Goal: Information Seeking & Learning: Find specific fact

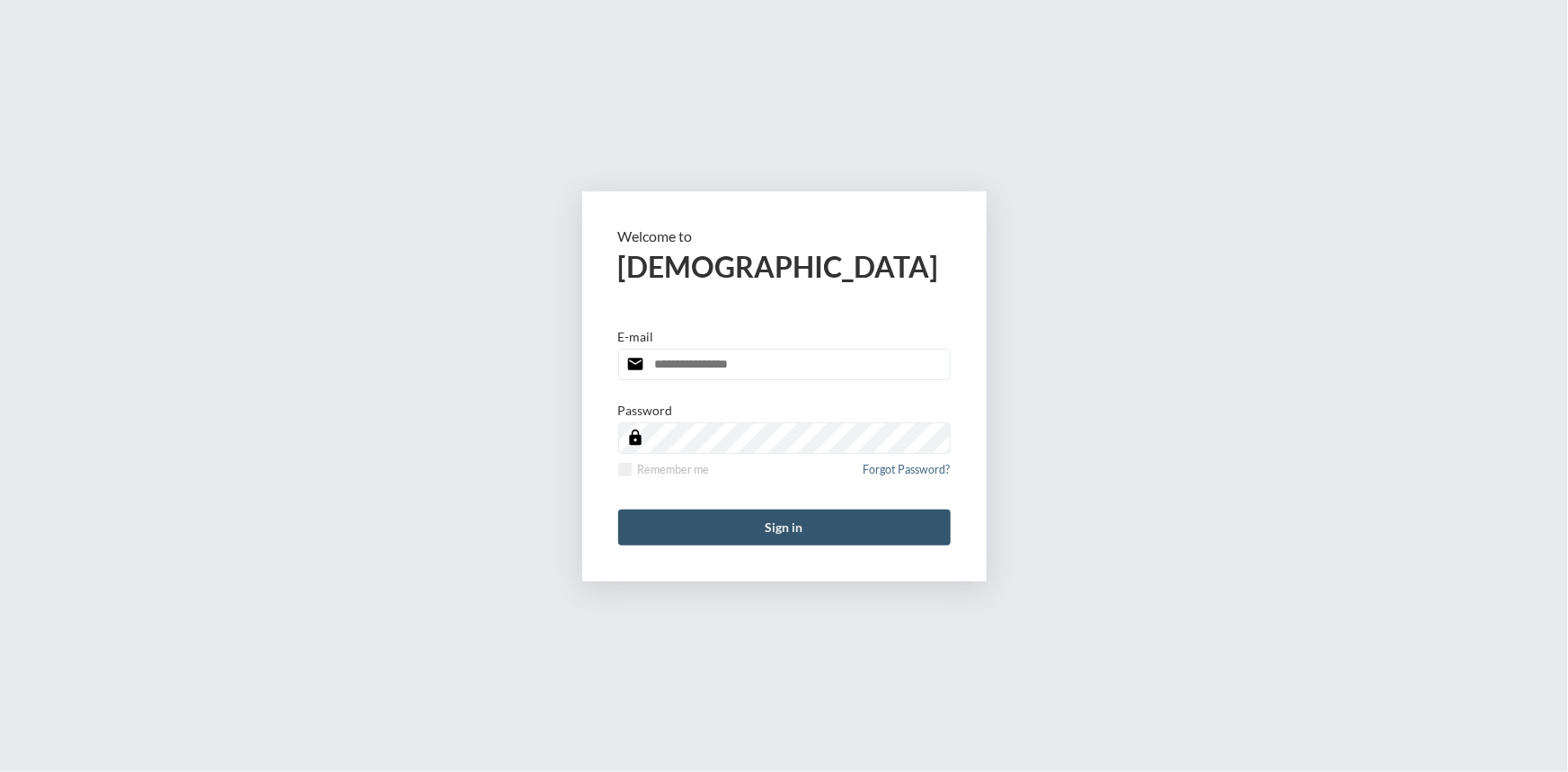
type input "**********"
click at [825, 534] on button "Sign in" at bounding box center [784, 527] width 333 height 36
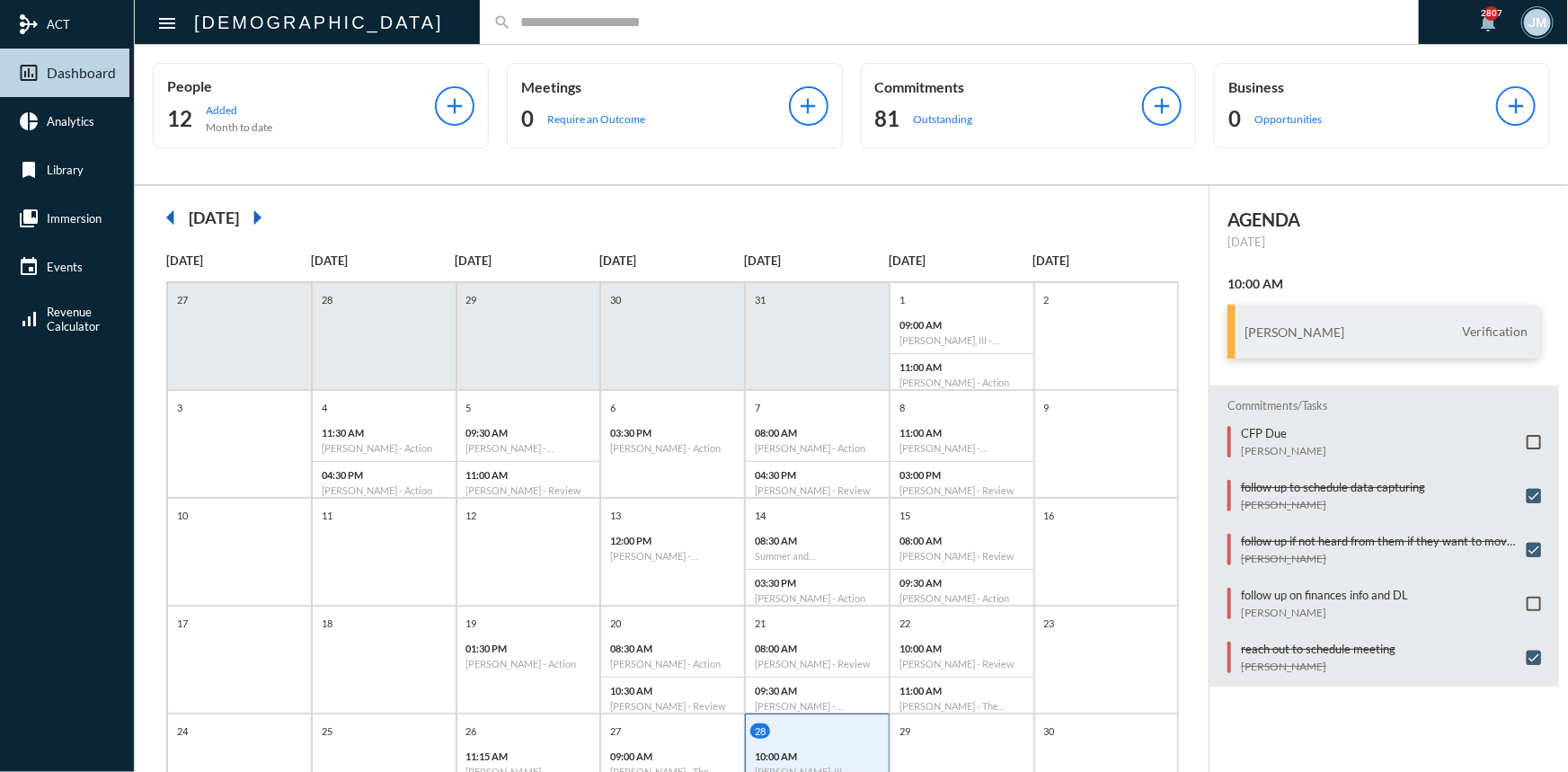
click at [511, 27] on input "text" at bounding box center [958, 22] width 893 height 16
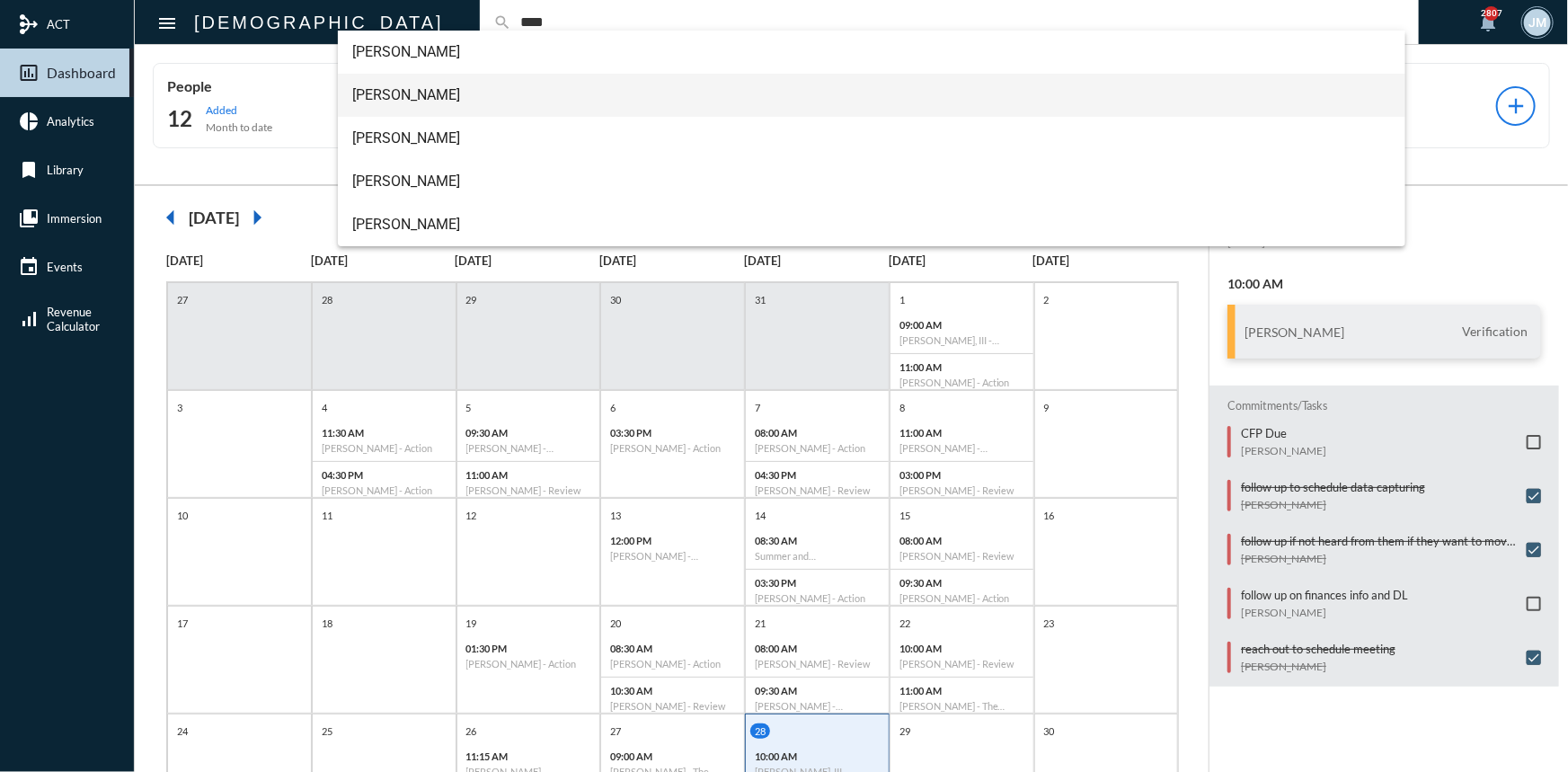
type input "****"
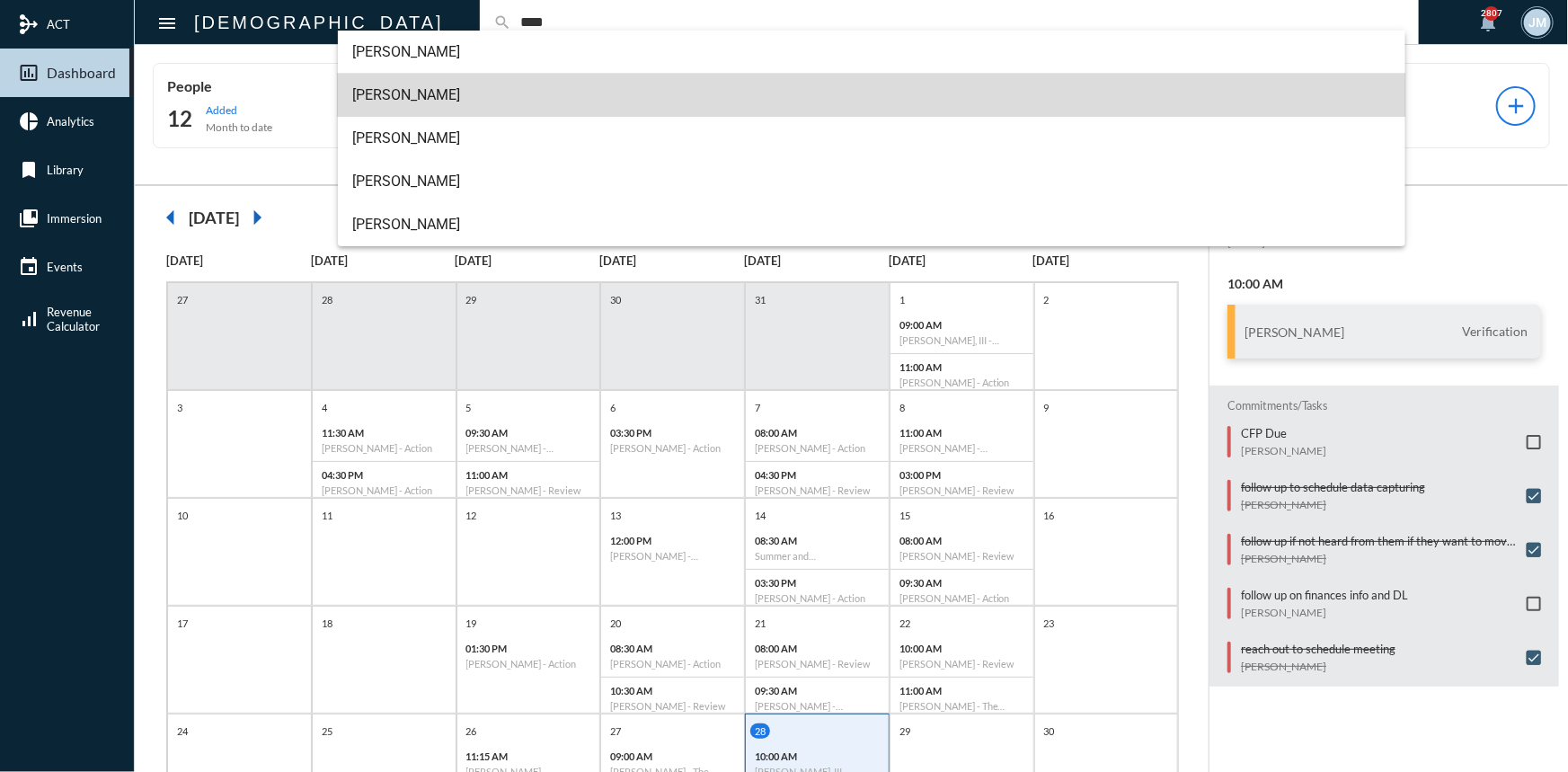
click at [391, 93] on span "[PERSON_NAME]" at bounding box center [871, 95] width 1039 height 43
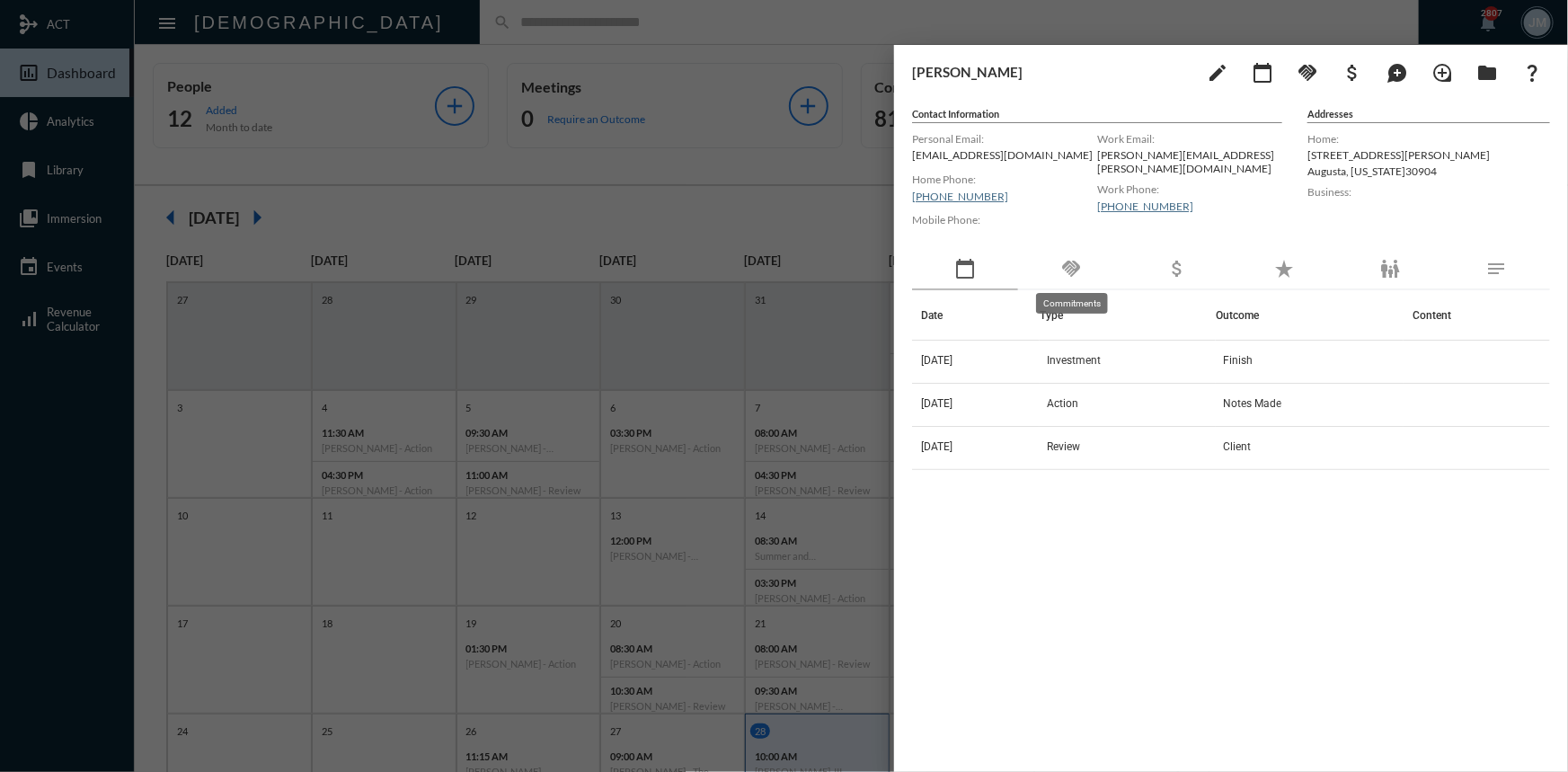
click at [1068, 263] on mat-icon "handshake" at bounding box center [1071, 269] width 21 height 21
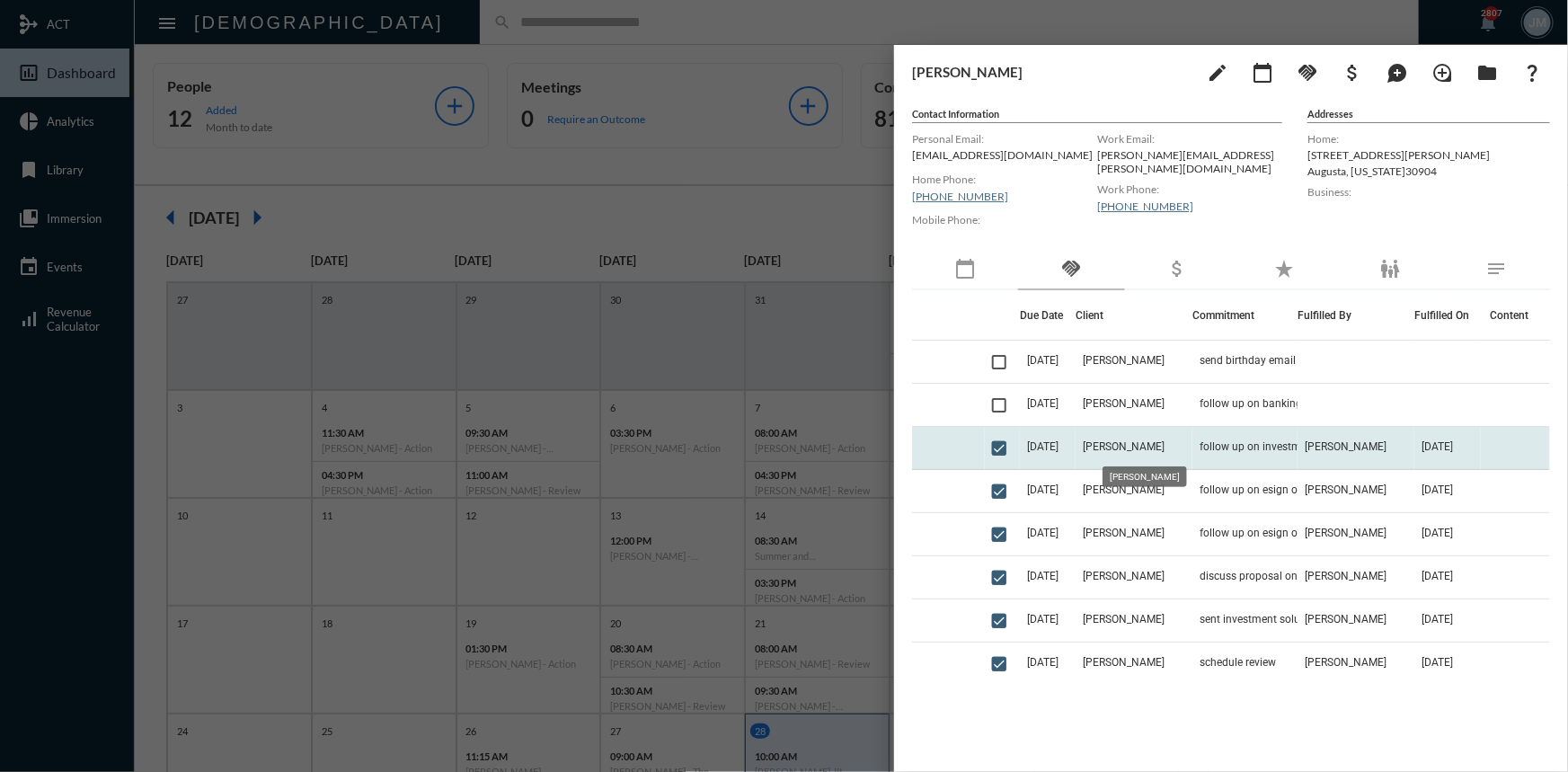
click at [1123, 441] on span "[PERSON_NAME]" at bounding box center [1123, 446] width 82 height 13
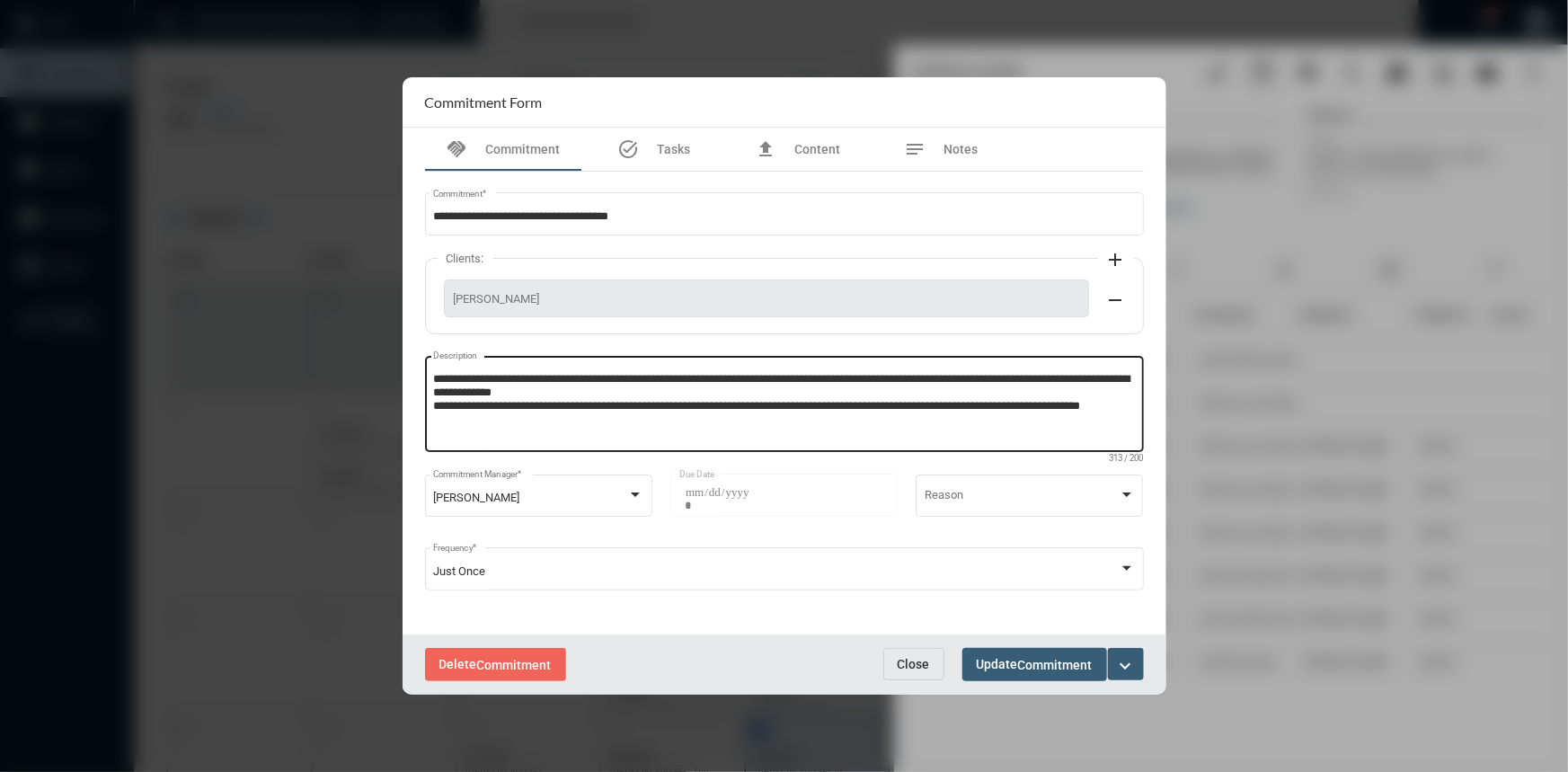
scroll to position [6, 0]
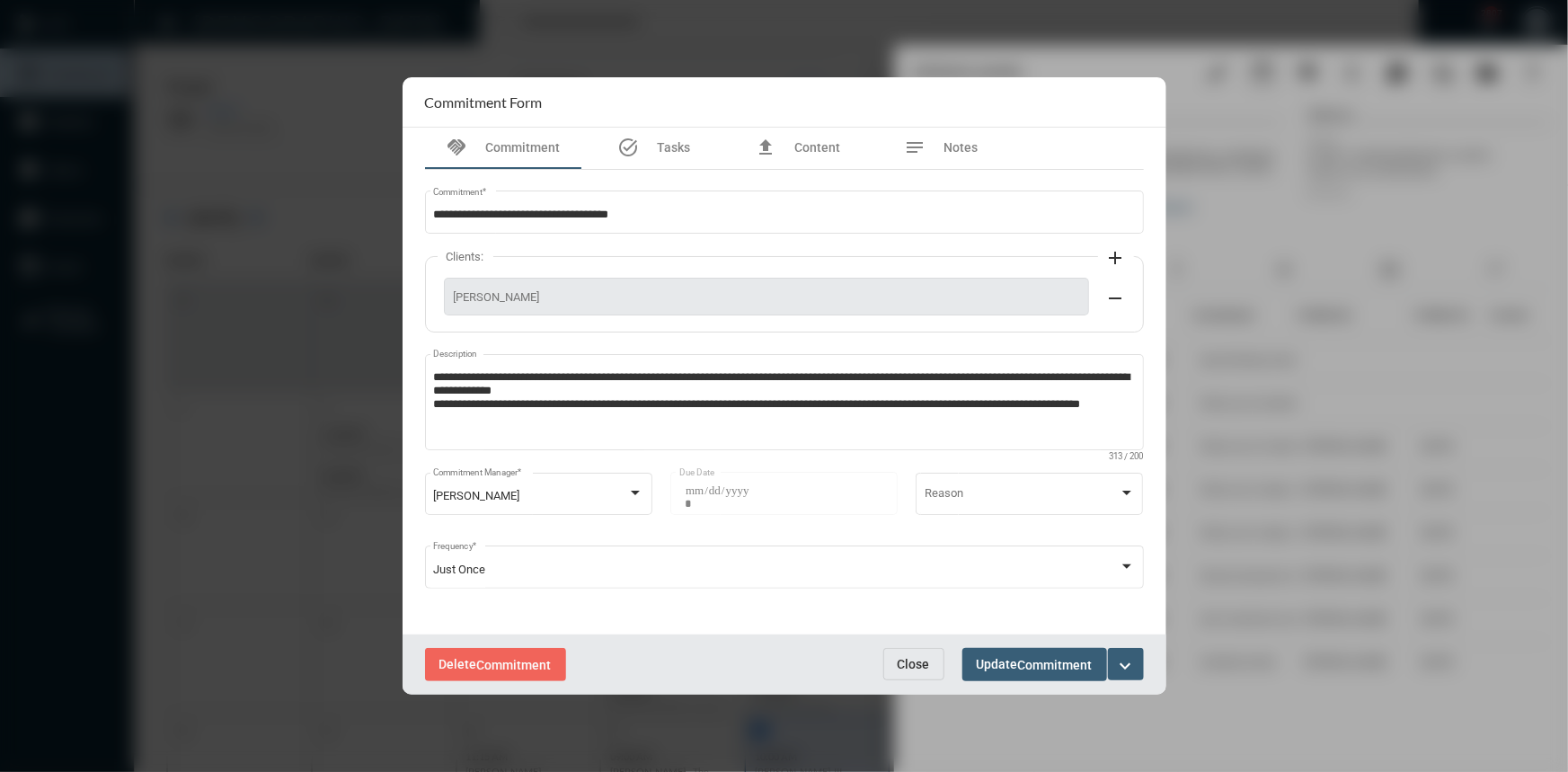
click at [906, 676] on button "Close" at bounding box center [913, 663] width 61 height 32
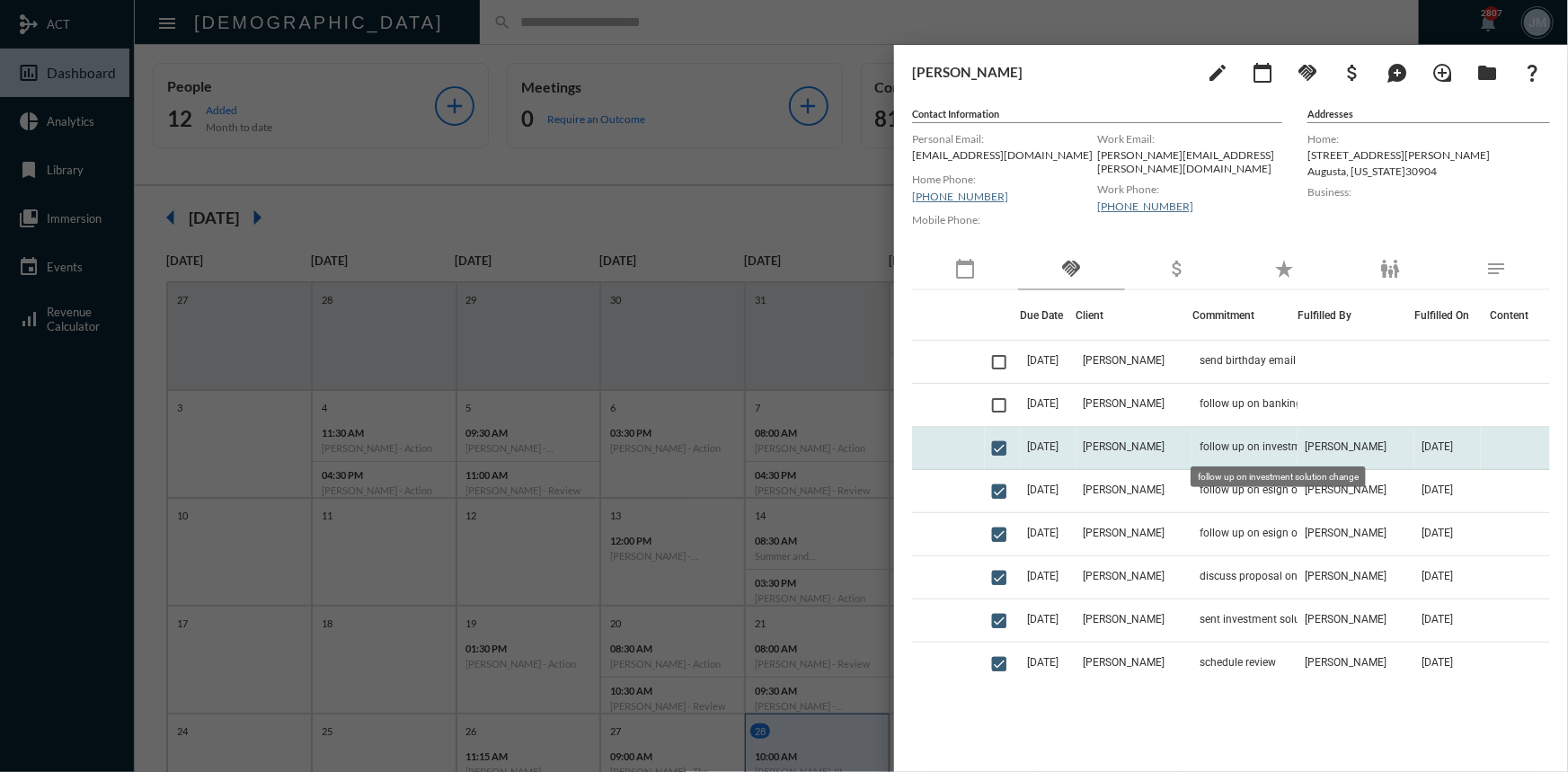
click at [1236, 448] on span "follow up on investment solution change" at bounding box center [1289, 446] width 180 height 13
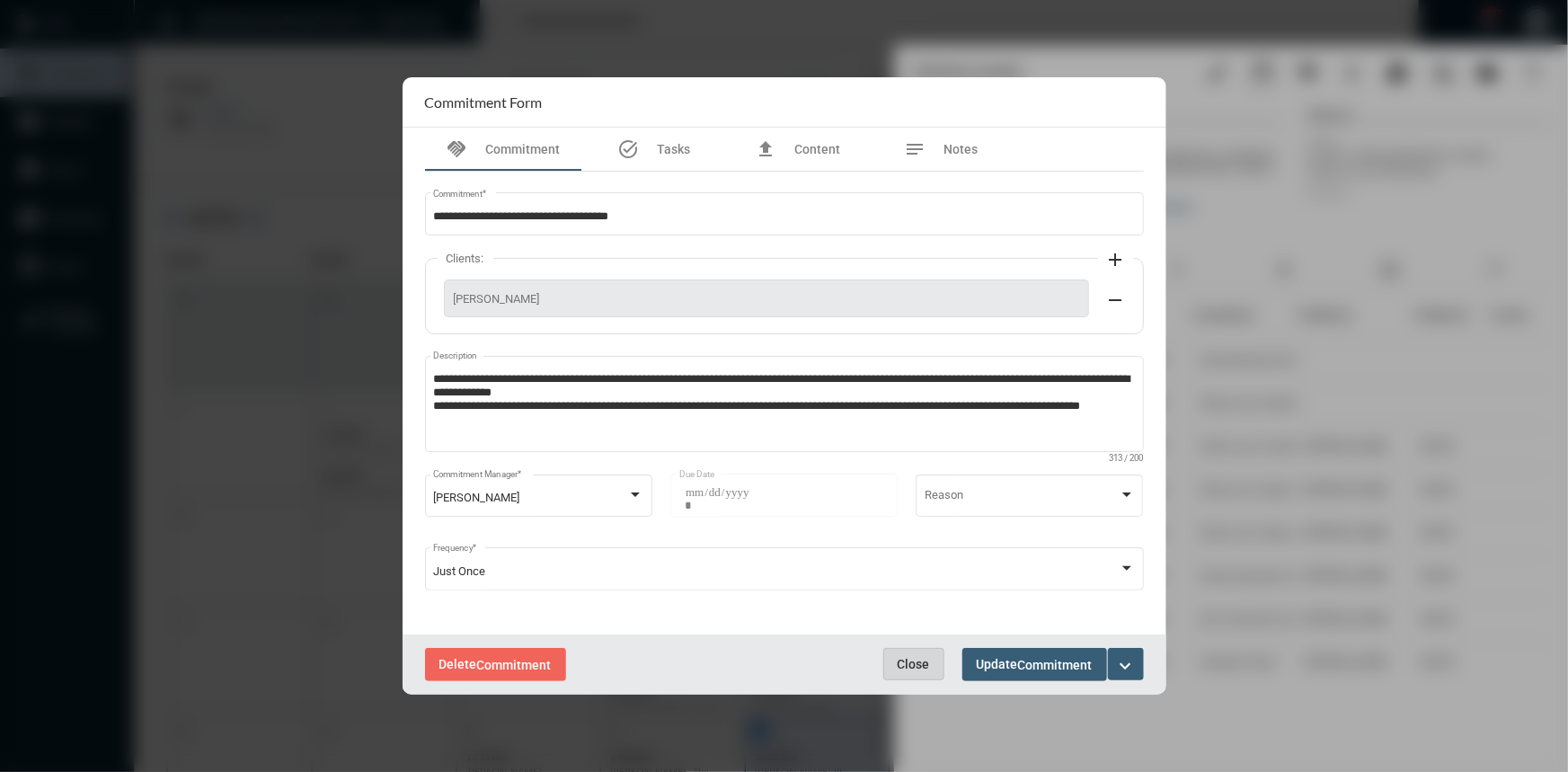
click at [897, 661] on span "Close" at bounding box center [913, 664] width 32 height 15
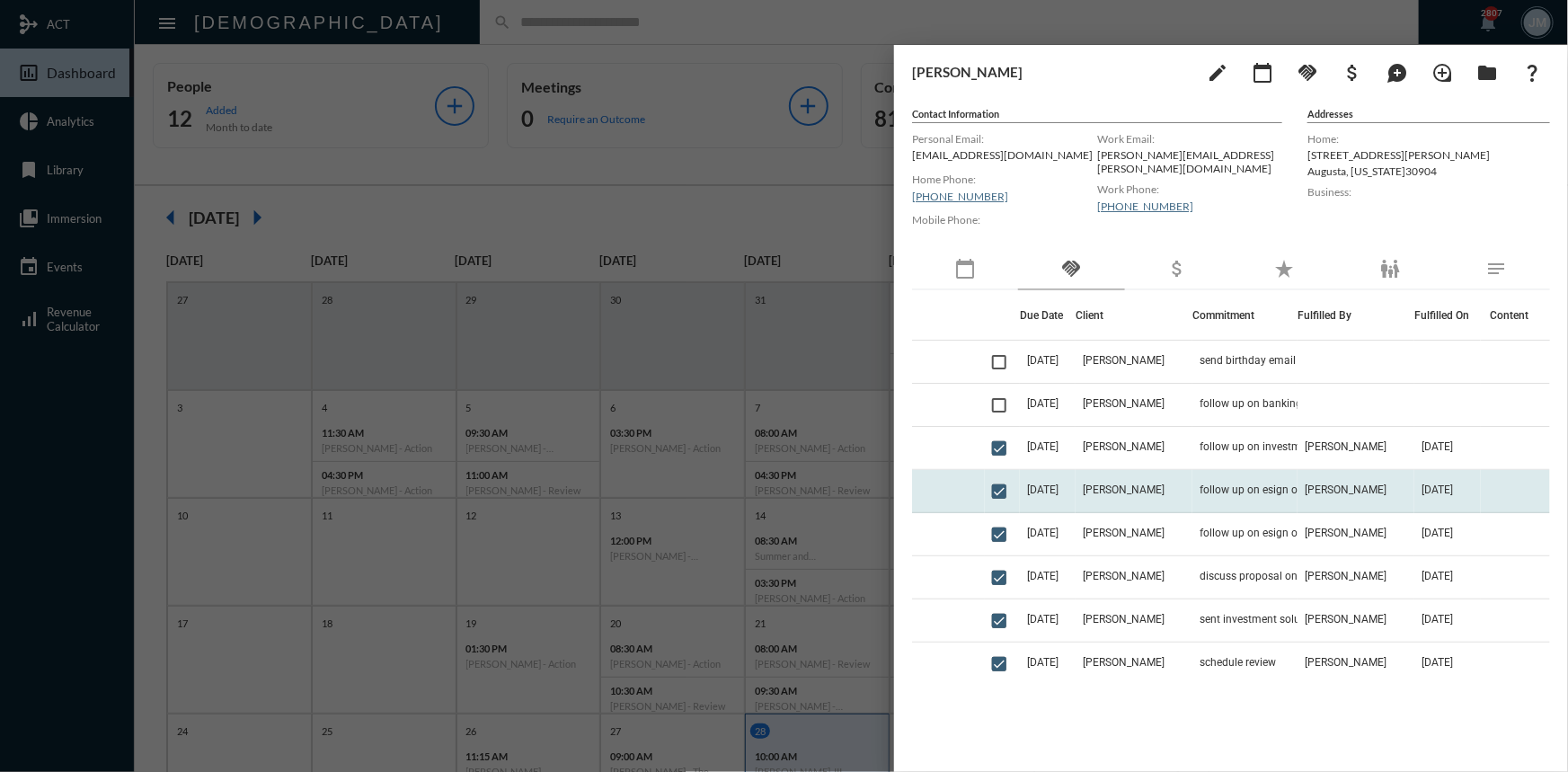
click at [1033, 485] on span "[DATE]" at bounding box center [1042, 490] width 31 height 13
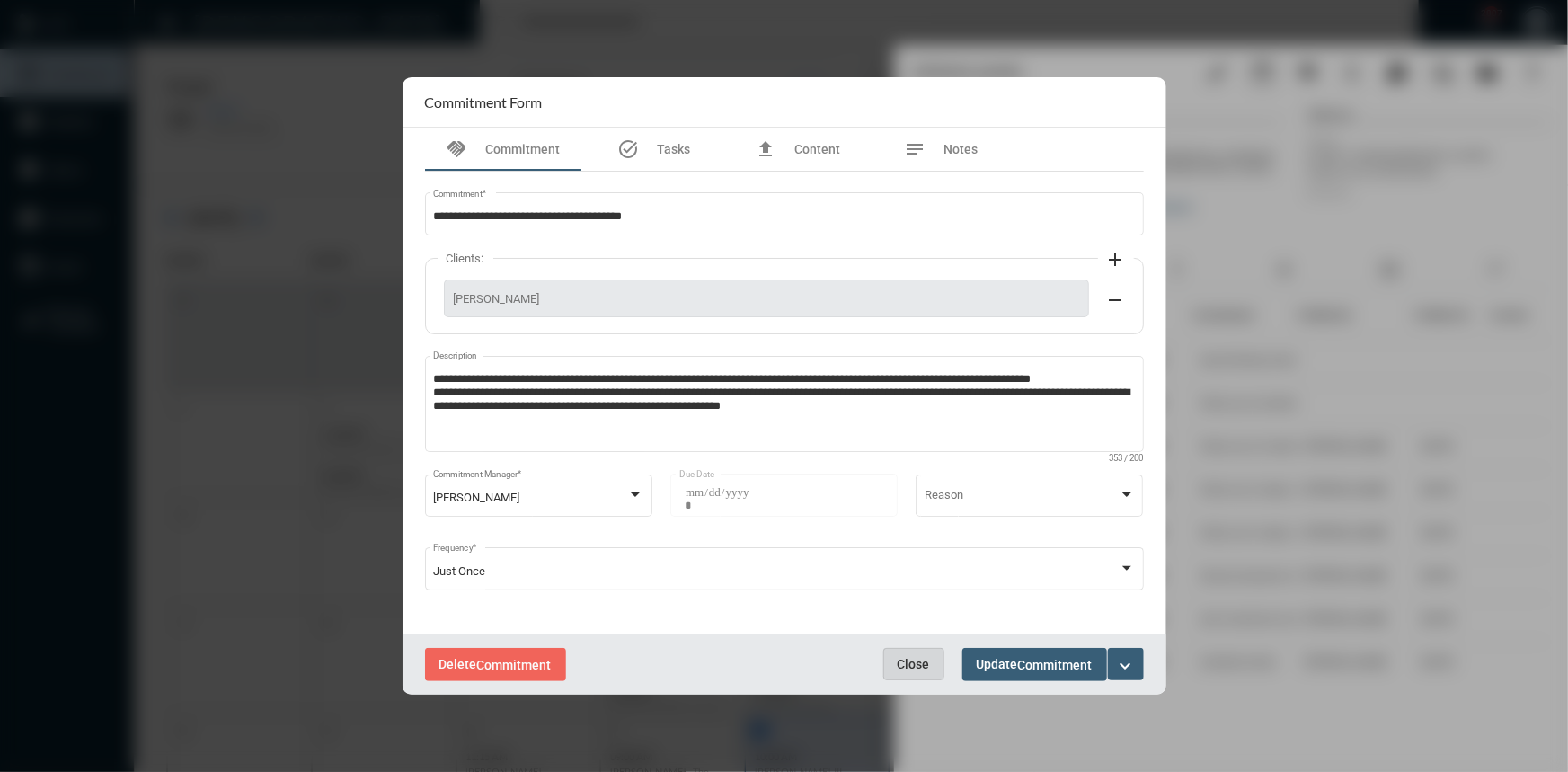
click at [904, 662] on span "Close" at bounding box center [913, 664] width 32 height 15
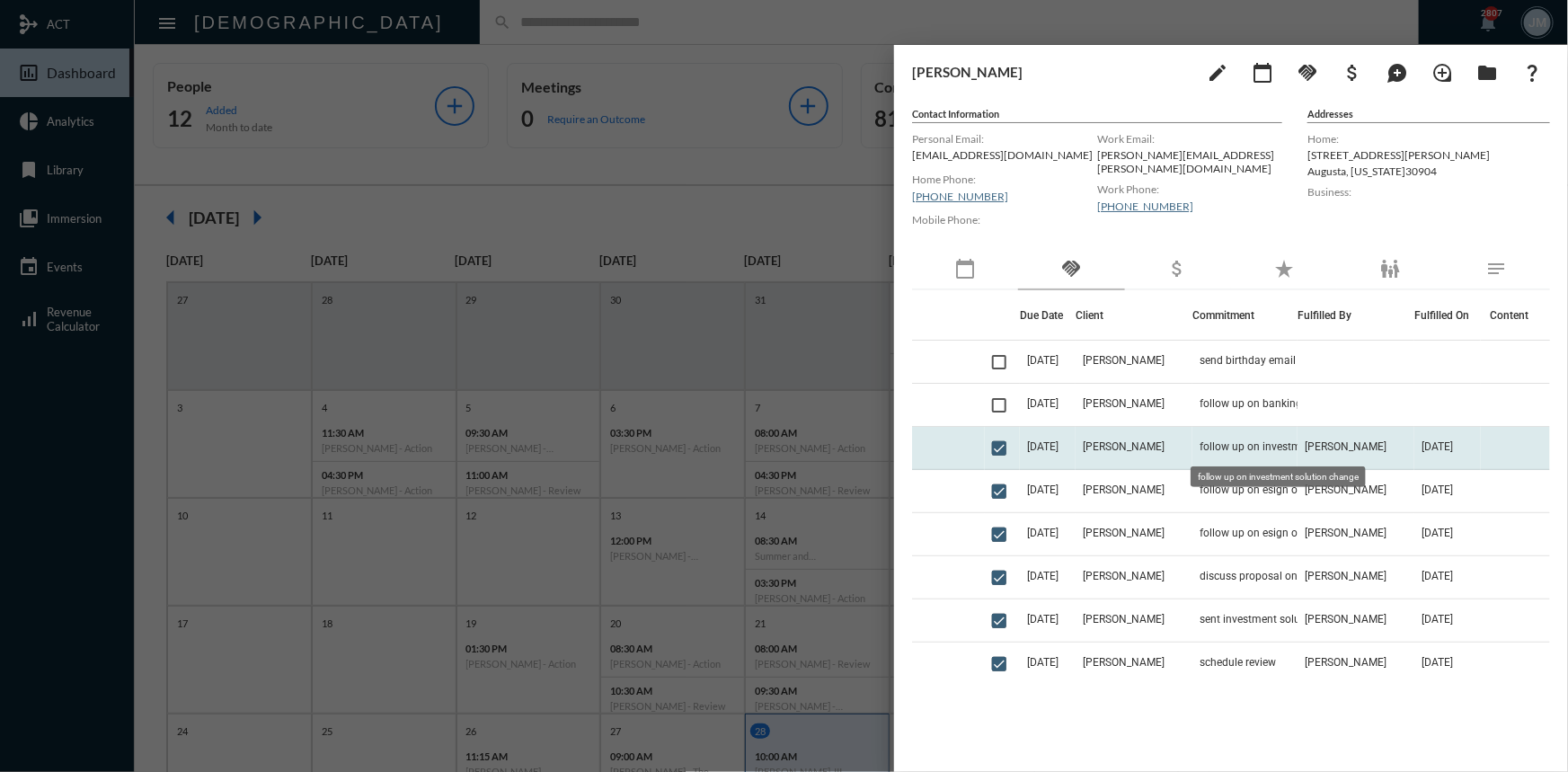
click at [1202, 444] on span "follow up on investment solution change" at bounding box center [1289, 446] width 180 height 13
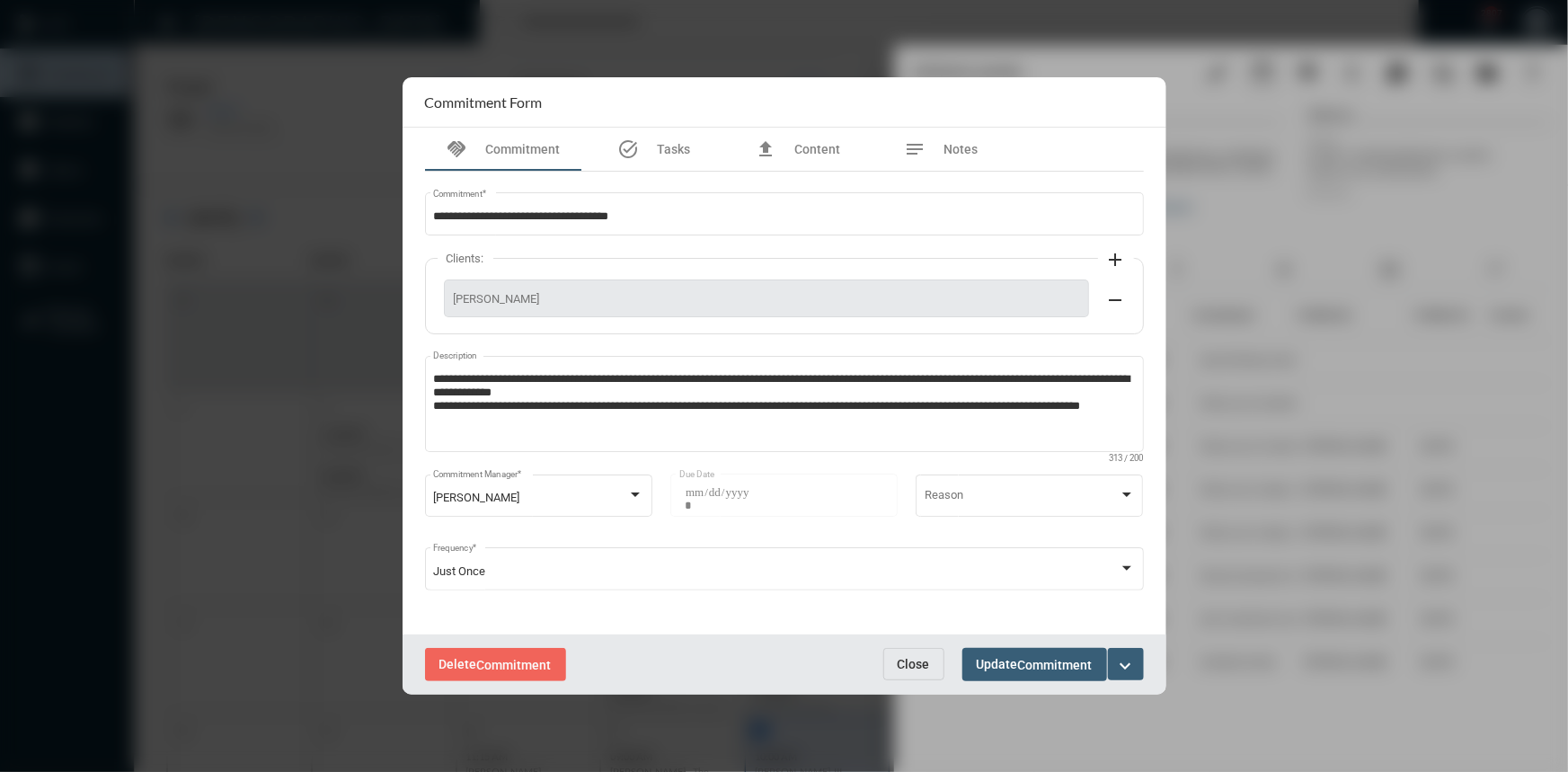
click at [925, 661] on span "Close" at bounding box center [913, 664] width 32 height 15
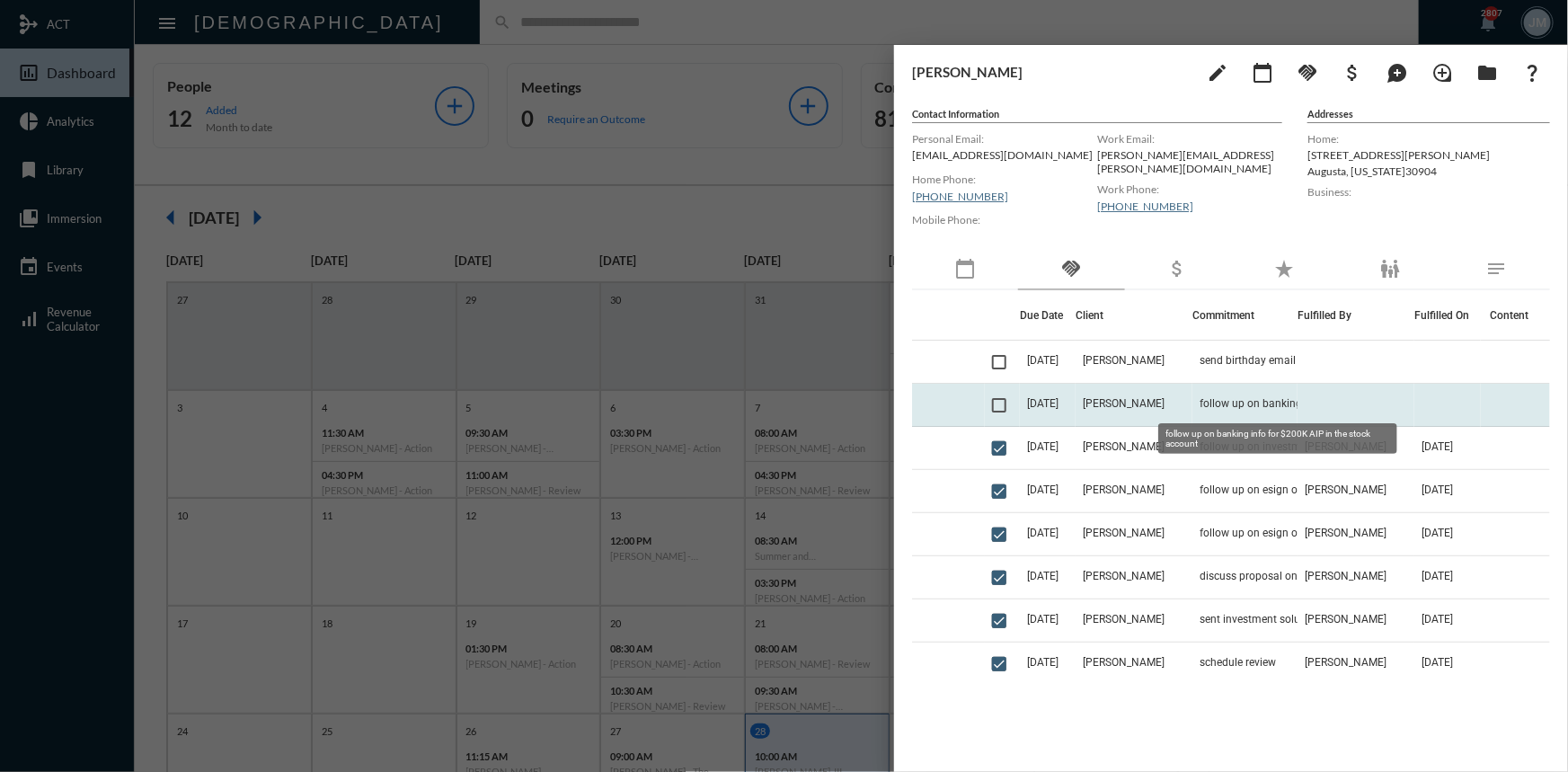
click at [1199, 401] on span "follow up on banking info for $200K AIP in the stock account" at bounding box center [1289, 403] width 180 height 13
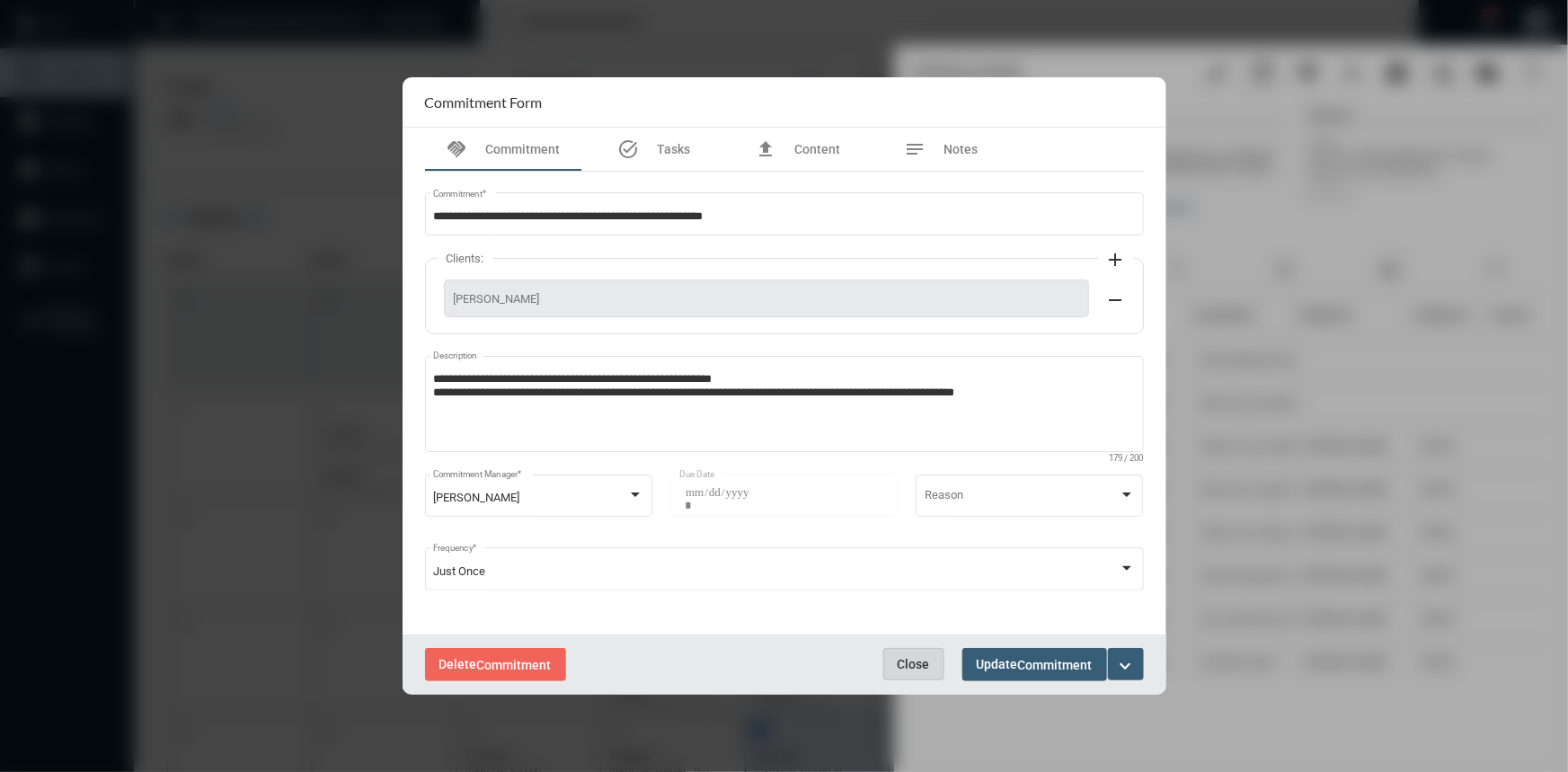
click at [916, 661] on span "Close" at bounding box center [913, 664] width 32 height 15
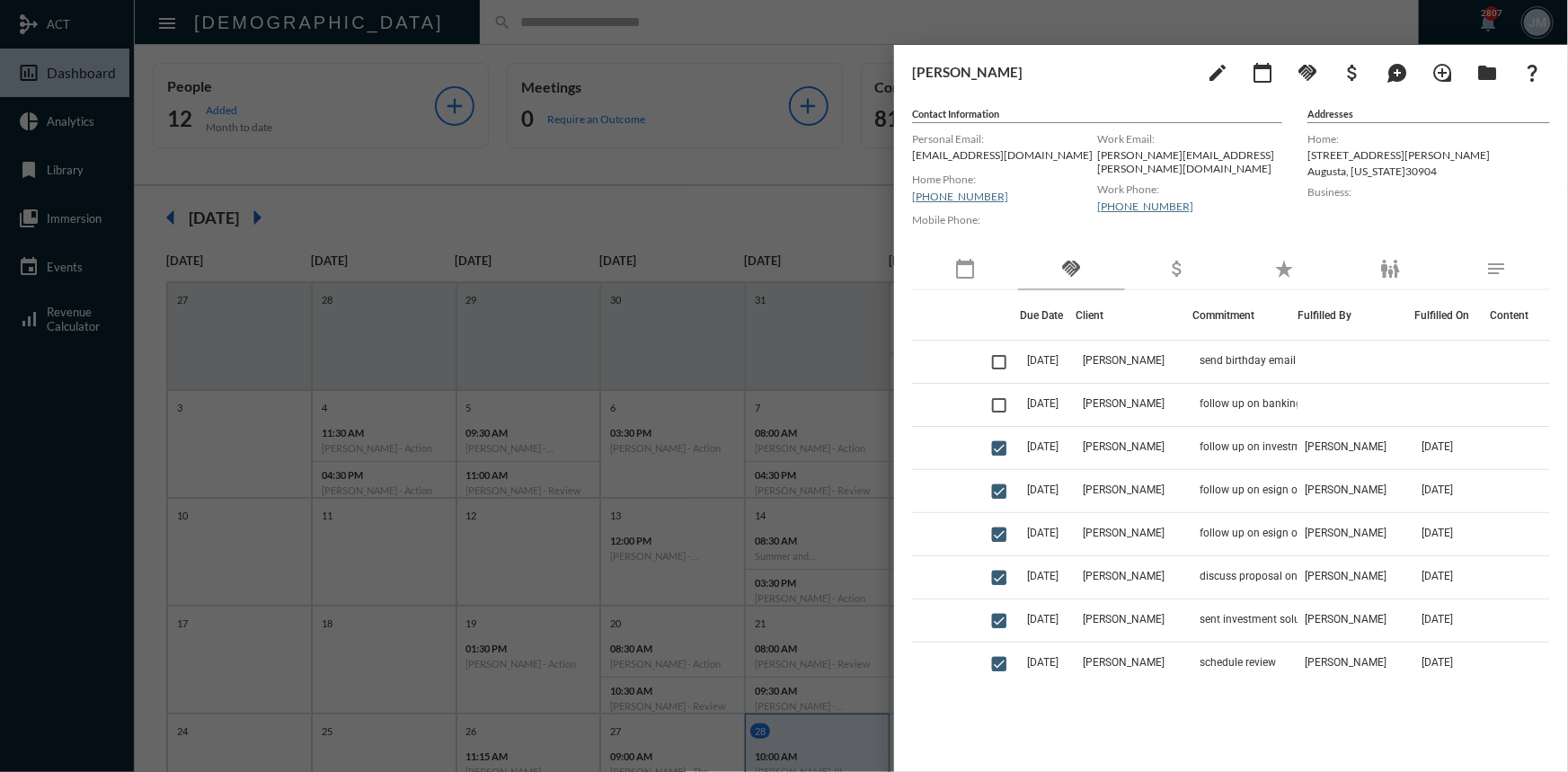
click at [815, 203] on div at bounding box center [784, 386] width 1568 height 772
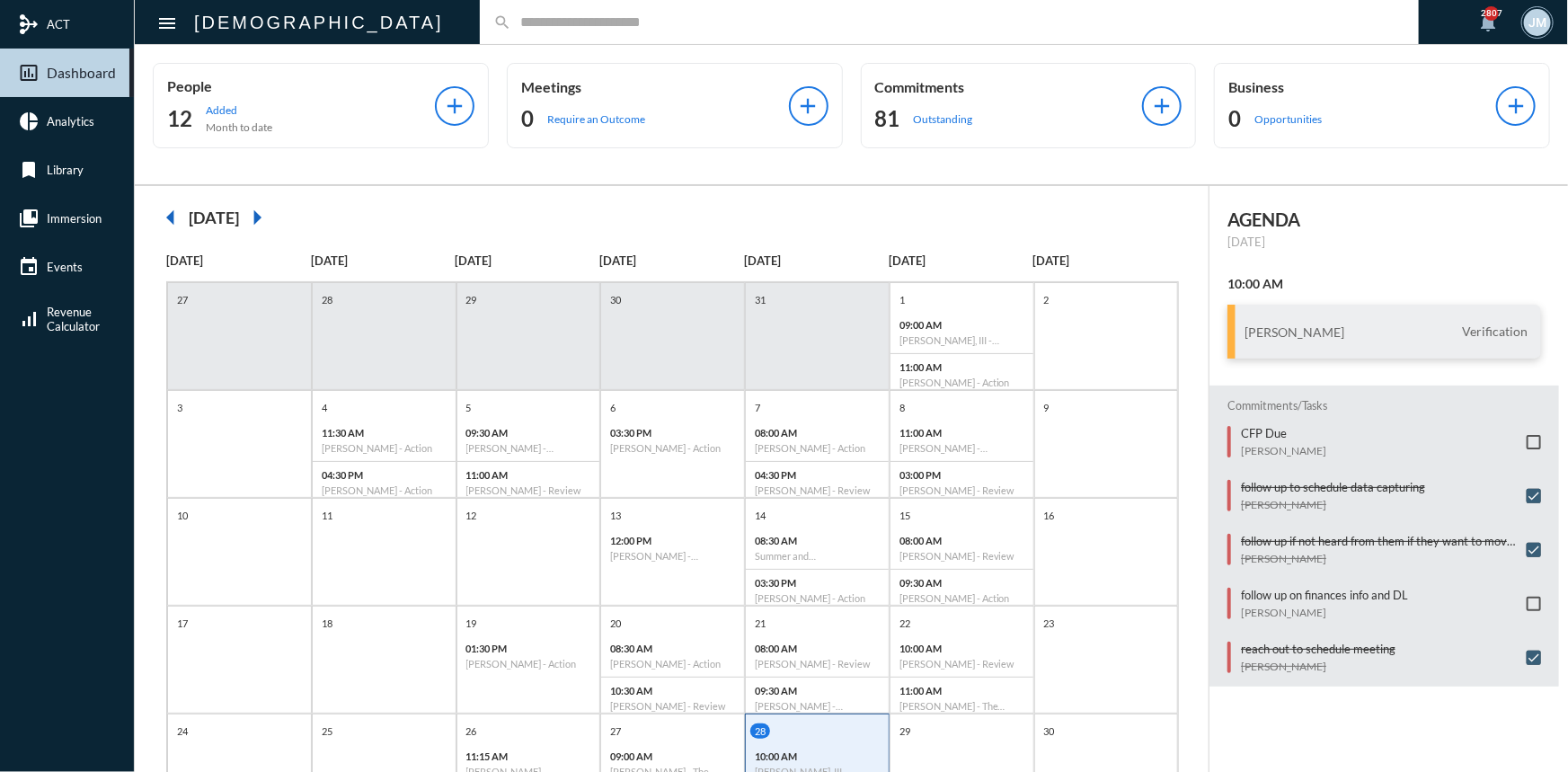
drag, startPoint x: 1561, startPoint y: 3, endPoint x: 1383, endPoint y: 2, distance: 178.0
click at [1383, 2] on div "search" at bounding box center [949, 21] width 939 height 44
click at [1526, 435] on mat-checkbox at bounding box center [1533, 443] width 15 height 16
click at [1280, 437] on p "CFP Due" at bounding box center [1284, 433] width 86 height 15
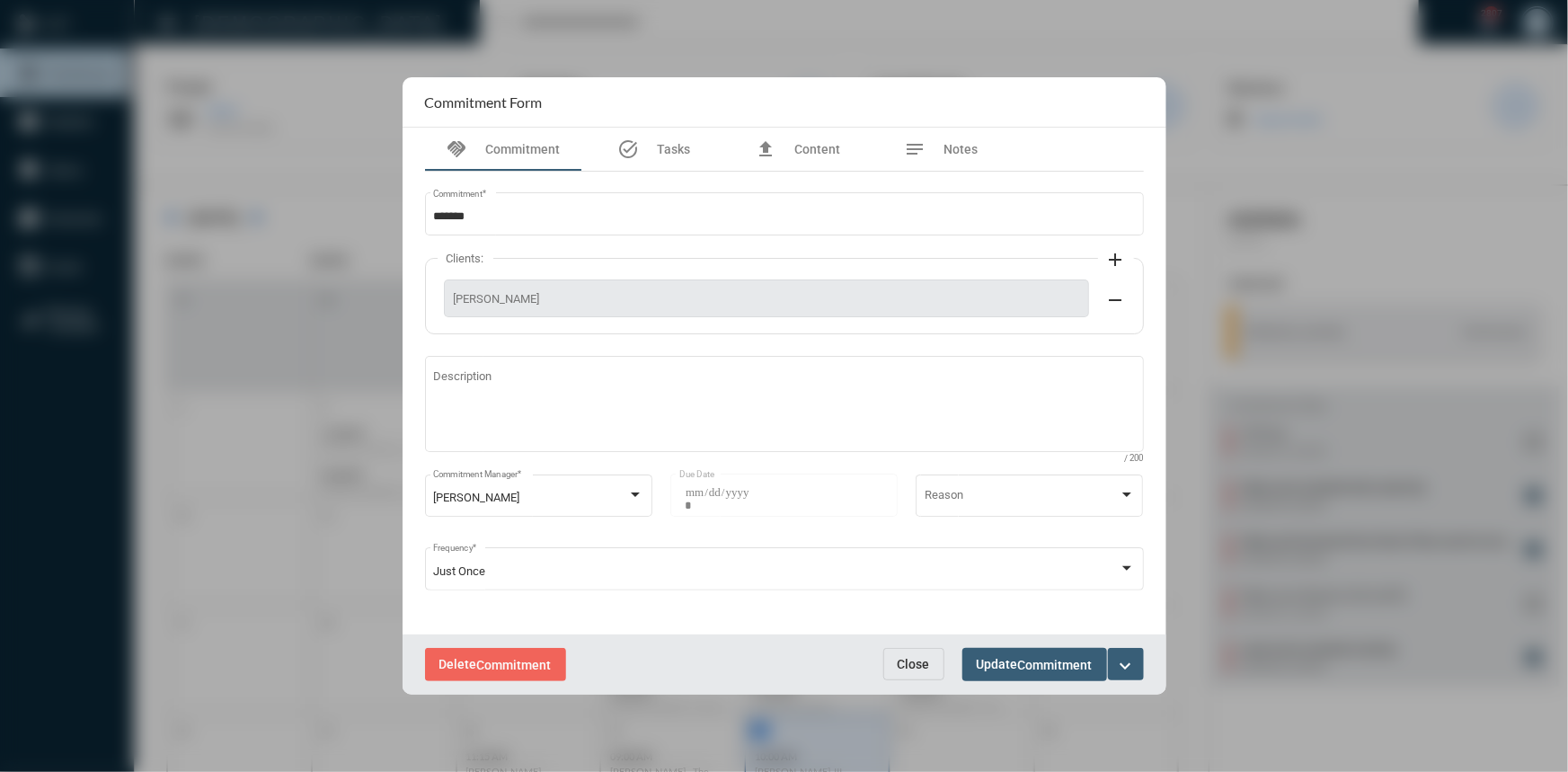
click at [1125, 664] on mat-icon "expand_more" at bounding box center [1125, 666] width 21 height 21
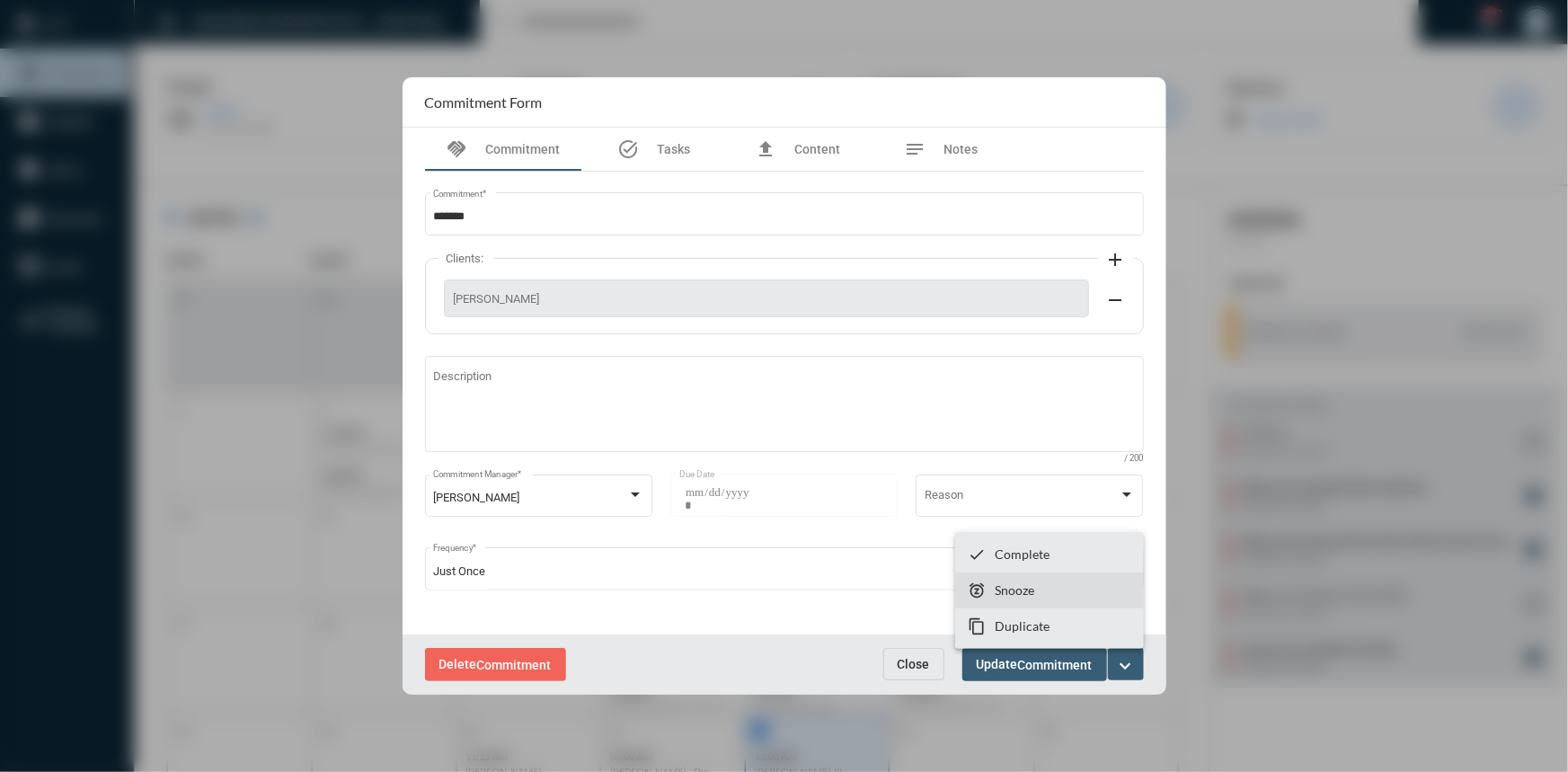
click at [1020, 584] on p "Snooze" at bounding box center [1014, 590] width 40 height 16
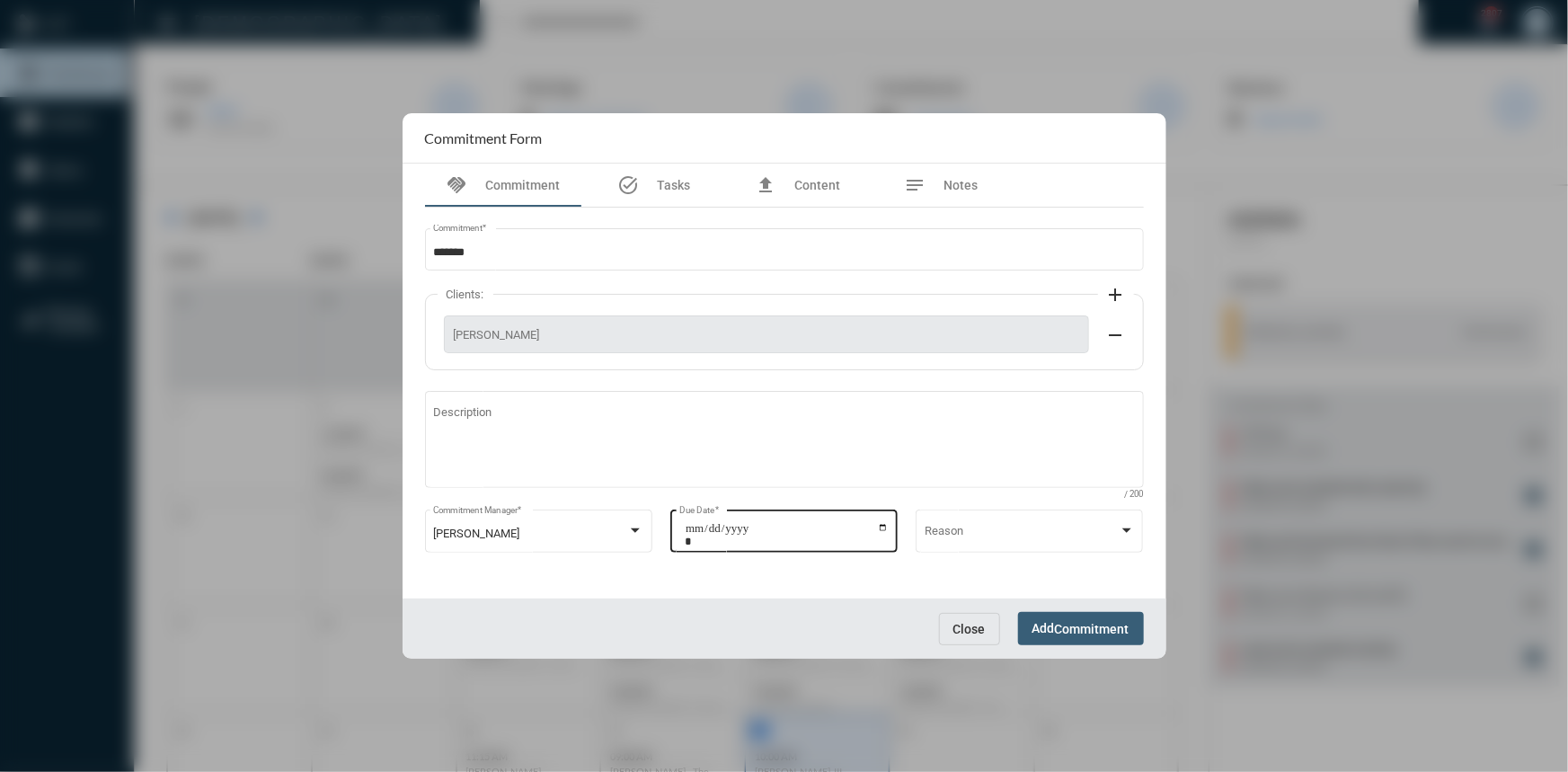
click at [880, 527] on input "**********" at bounding box center [786, 534] width 204 height 25
type input "**********"
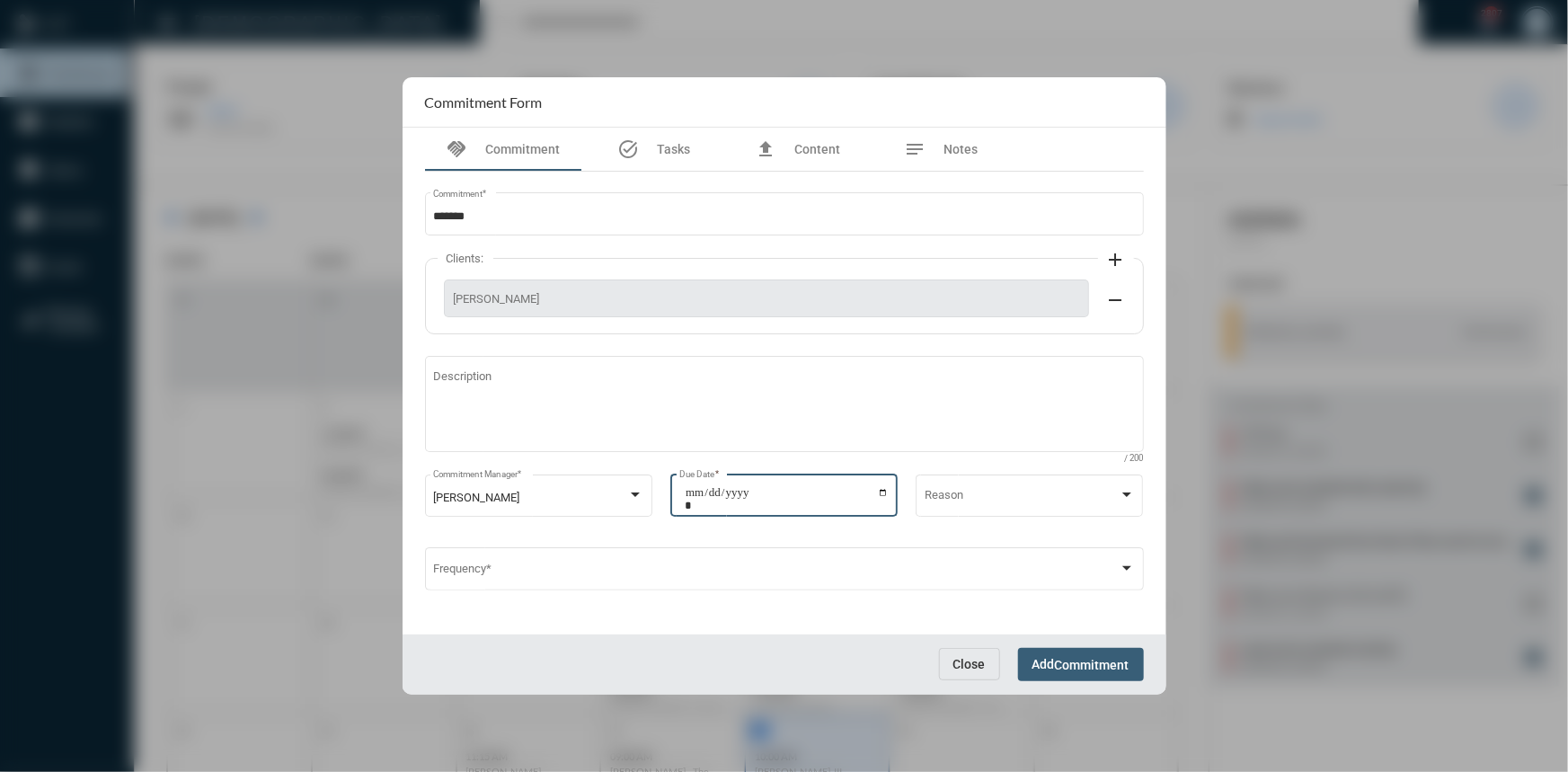
click at [1066, 667] on span "Commitment" at bounding box center [1092, 665] width 75 height 15
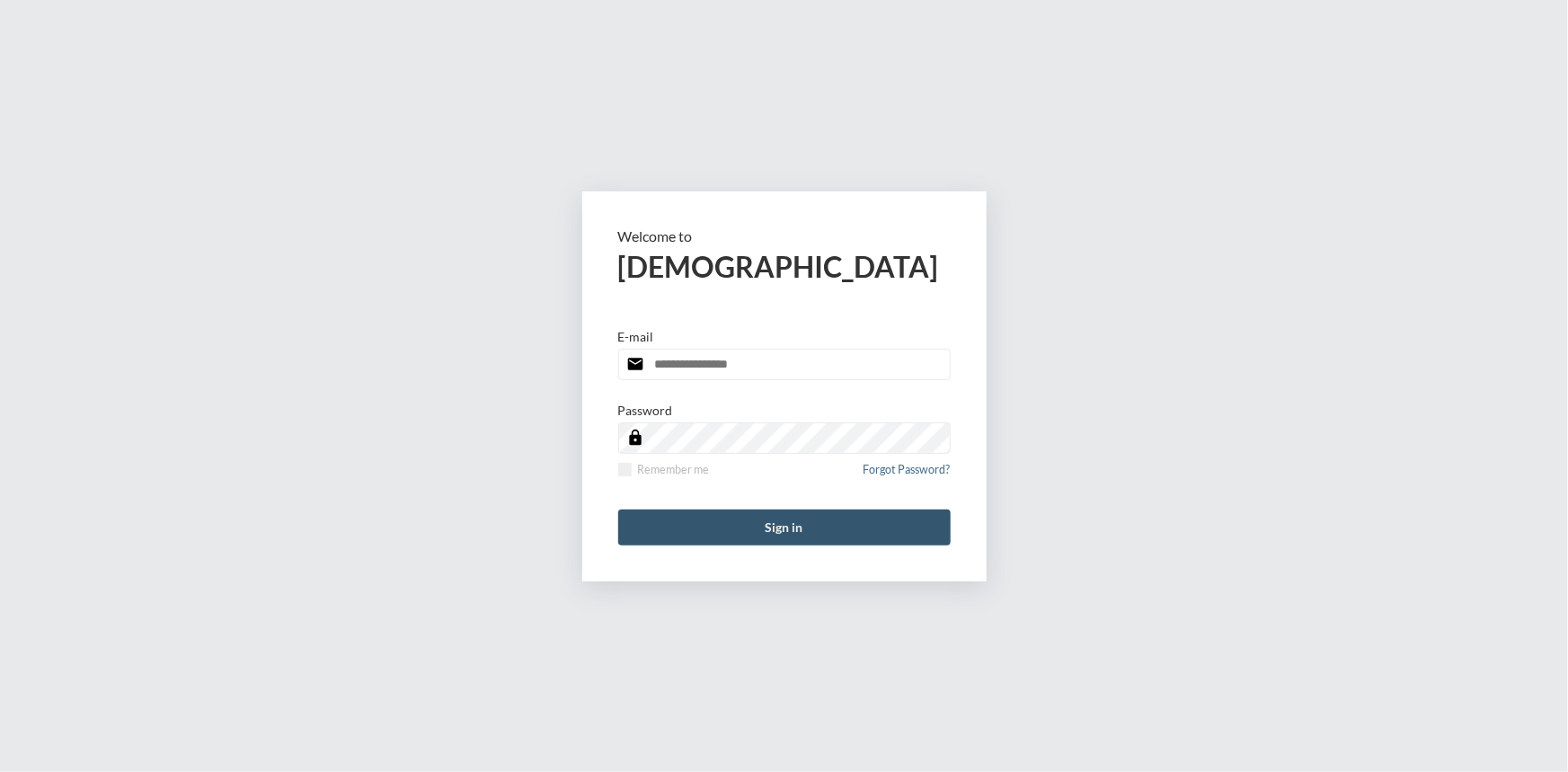
type input "**********"
click at [767, 529] on button "Sign in" at bounding box center [784, 527] width 333 height 36
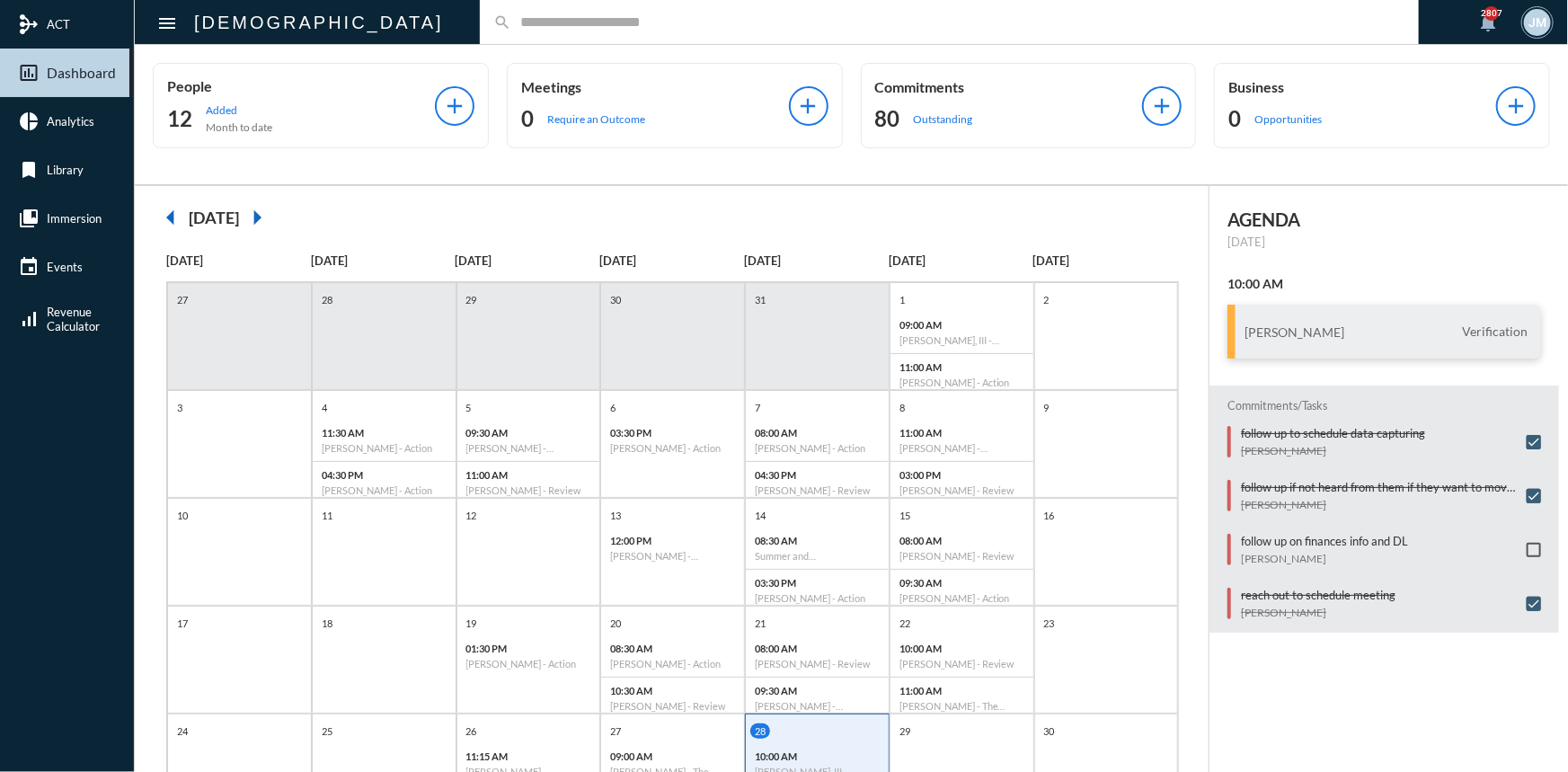
click at [480, 33] on div "search" at bounding box center [949, 21] width 939 height 44
click at [511, 22] on input "text" at bounding box center [958, 22] width 893 height 16
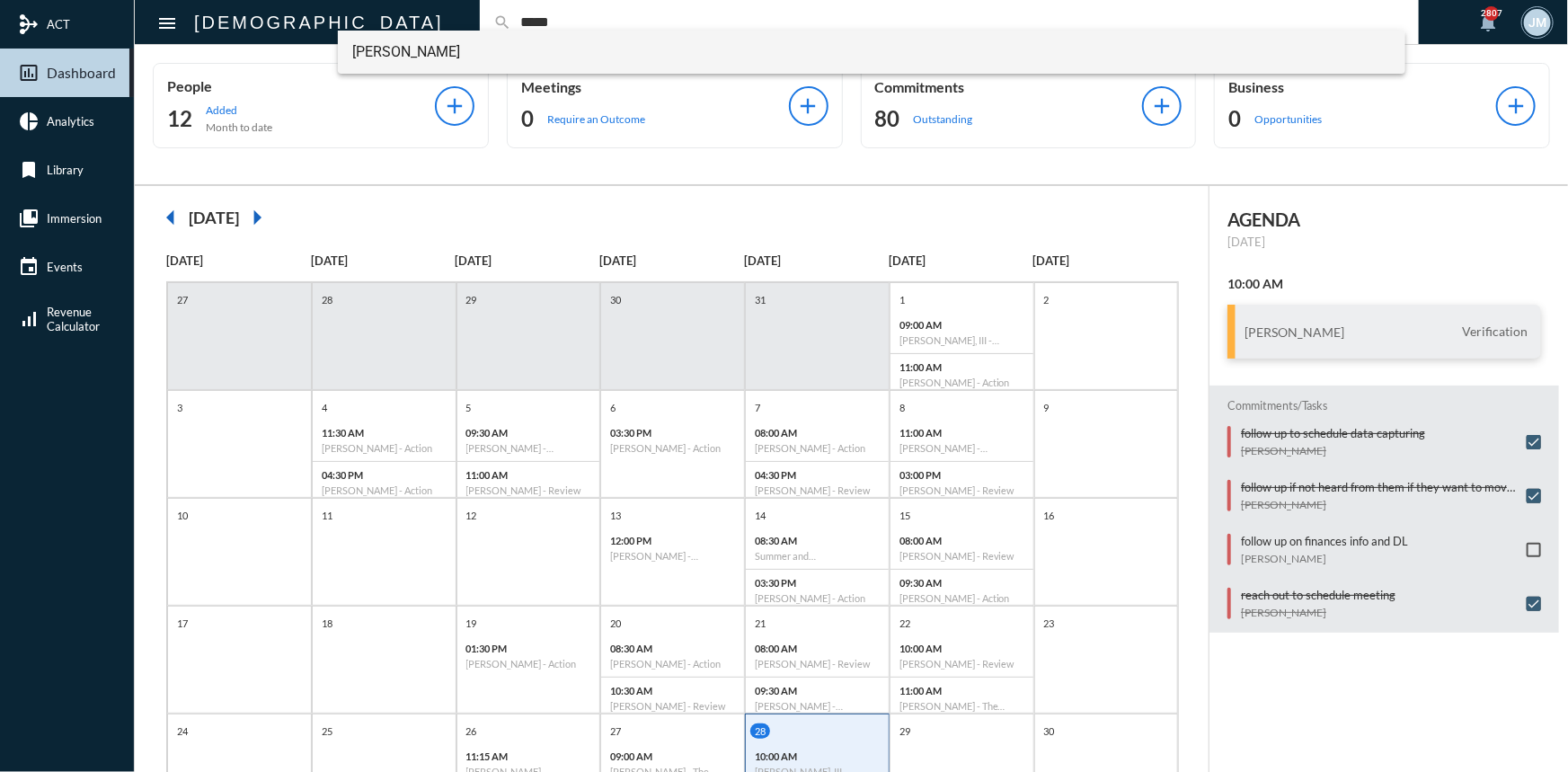
type input "*****"
click at [410, 53] on span "[PERSON_NAME]" at bounding box center [871, 52] width 1039 height 43
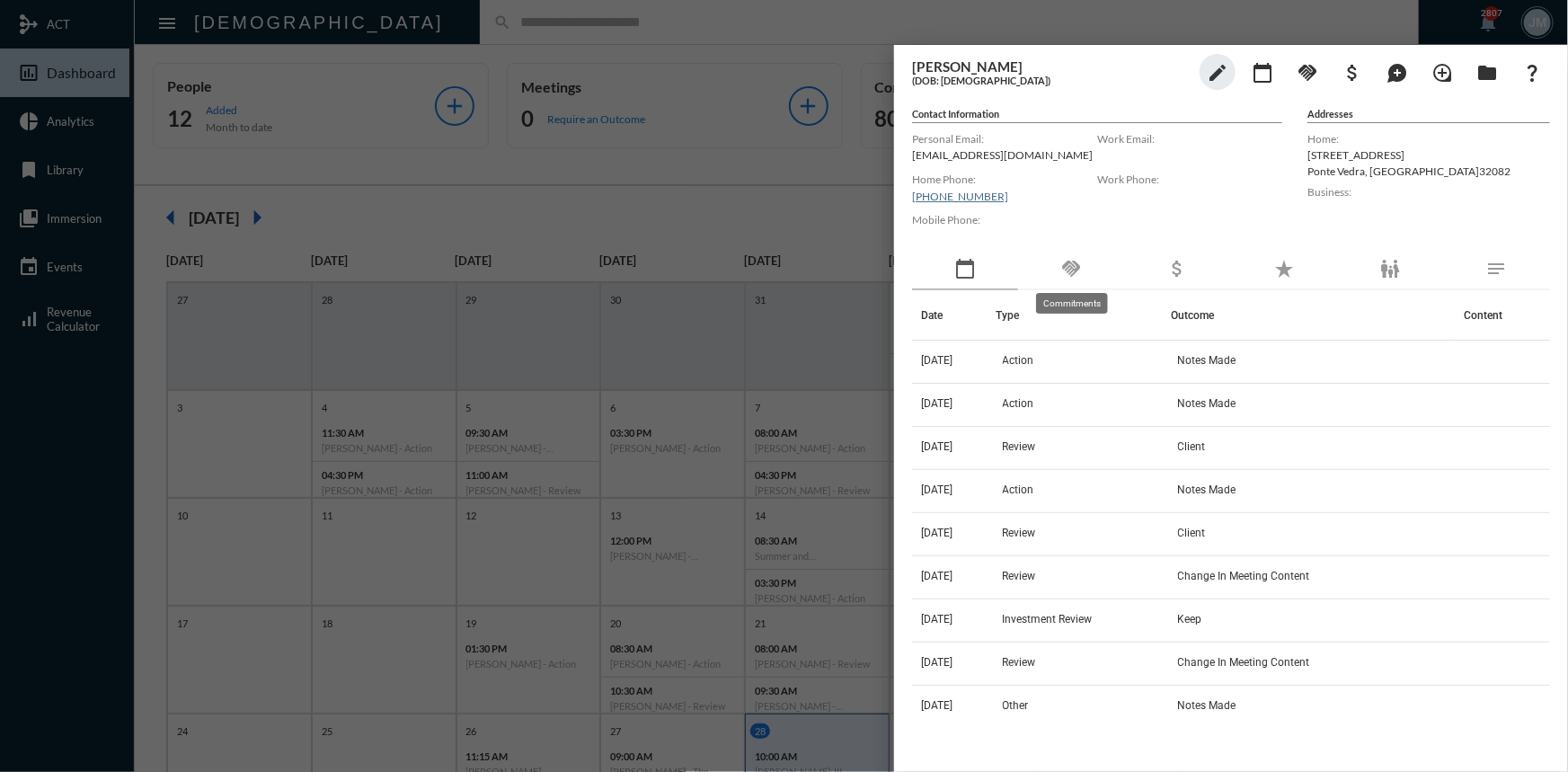
click at [1068, 261] on mat-icon "handshake" at bounding box center [1071, 269] width 21 height 21
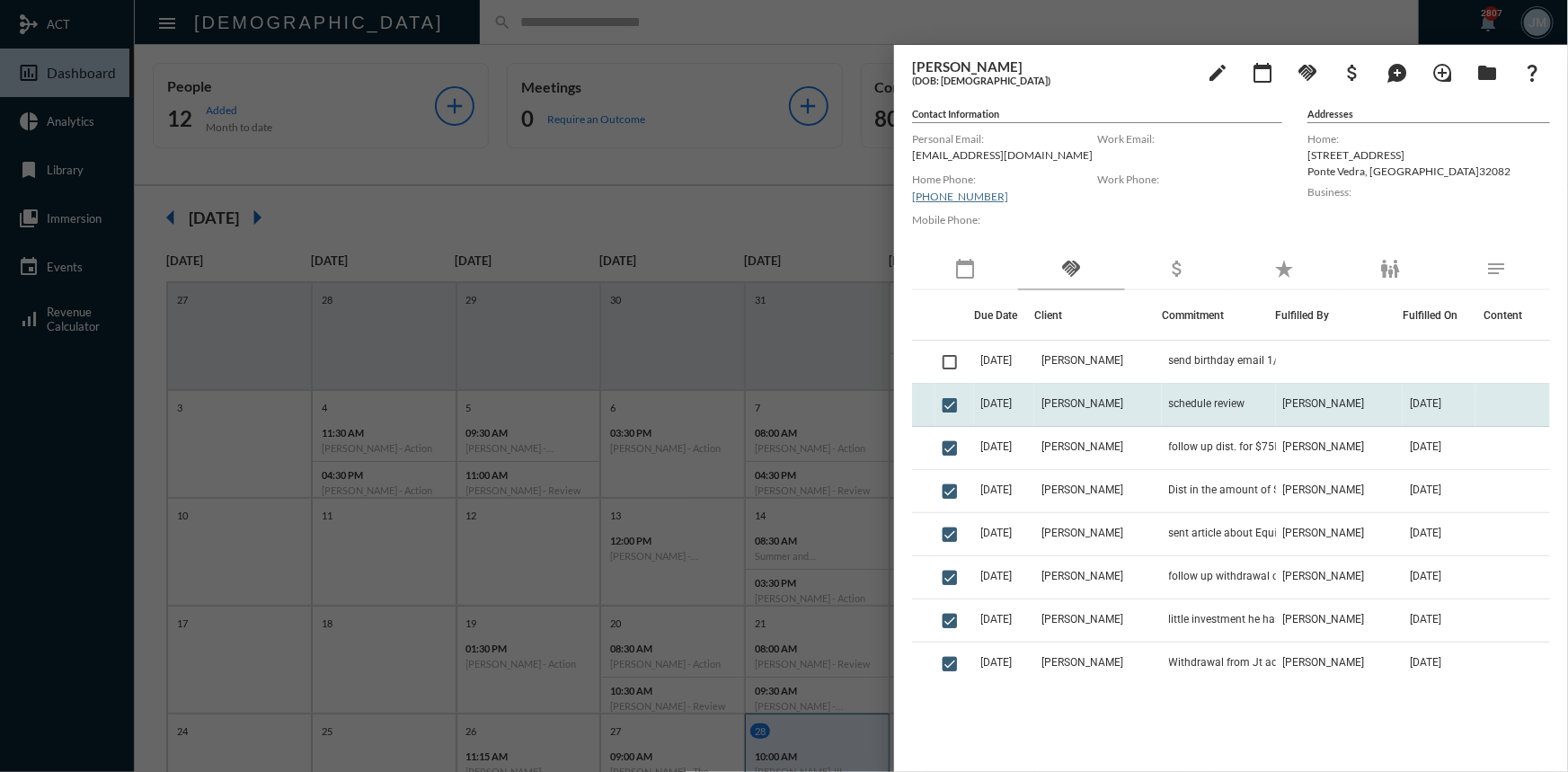
click at [1005, 401] on span "[DATE]" at bounding box center [997, 403] width 31 height 13
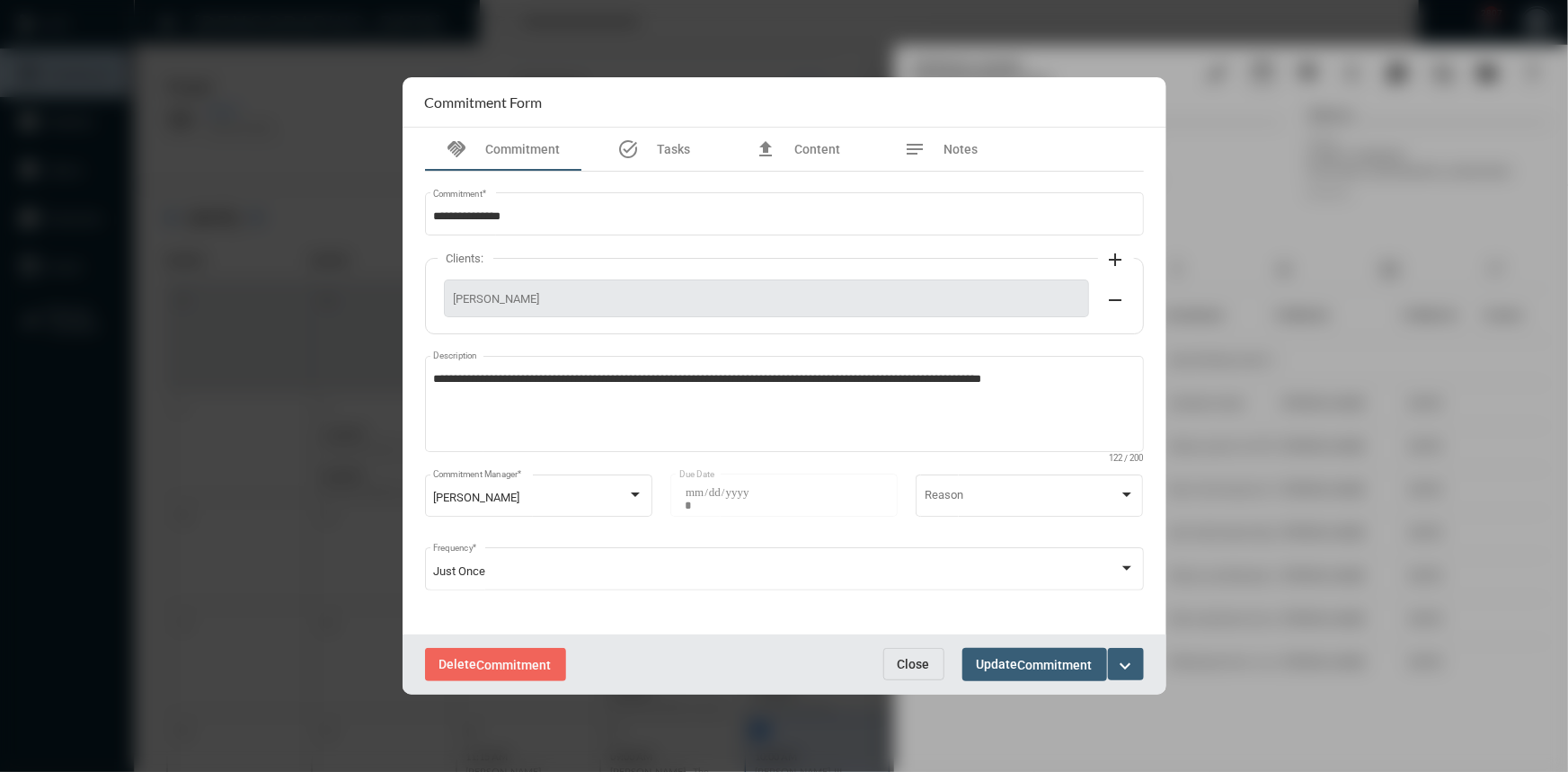
click at [925, 661] on span "Close" at bounding box center [913, 664] width 32 height 15
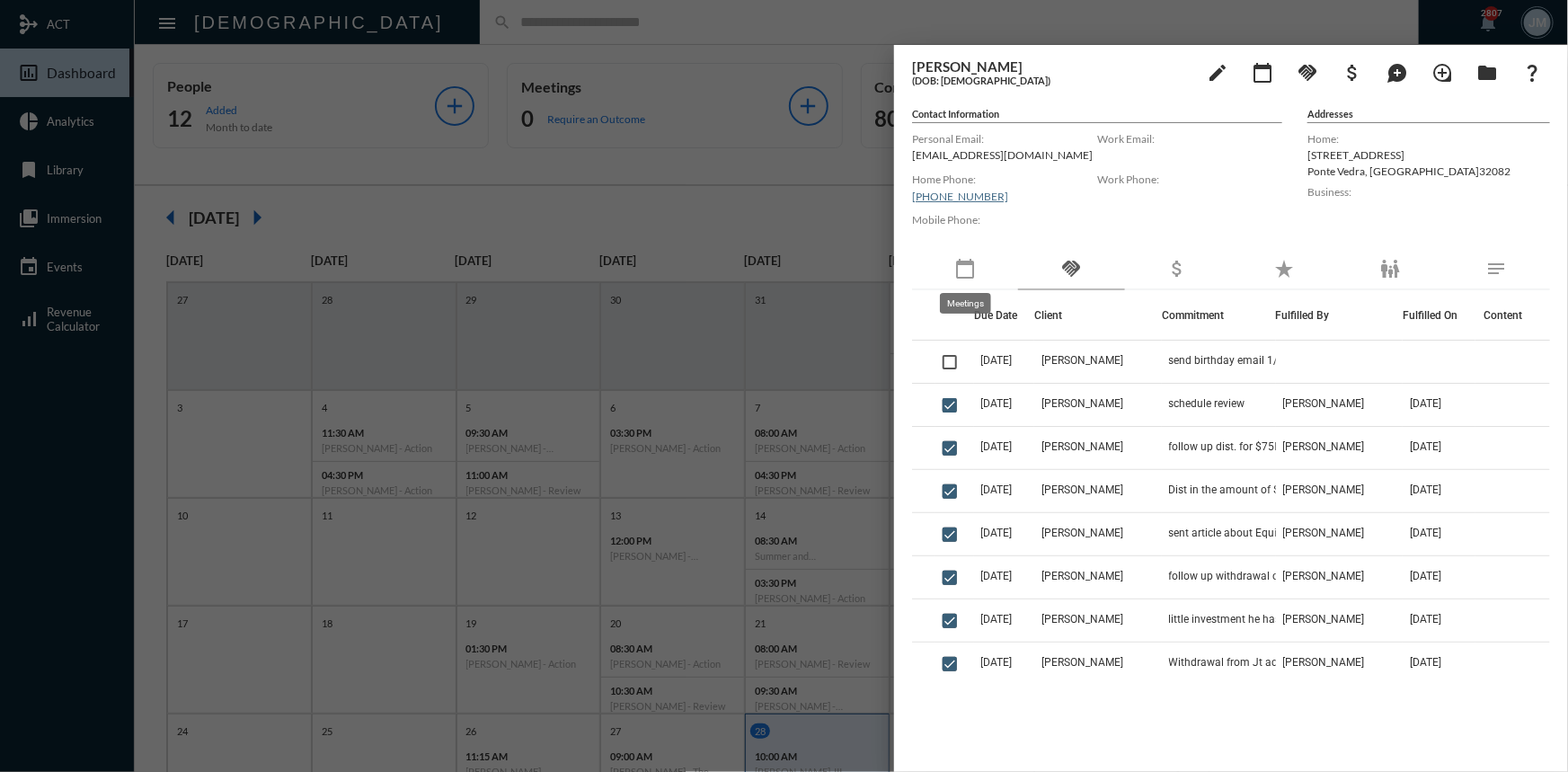
click at [963, 262] on mat-icon "calendar_today" at bounding box center [965, 269] width 21 height 21
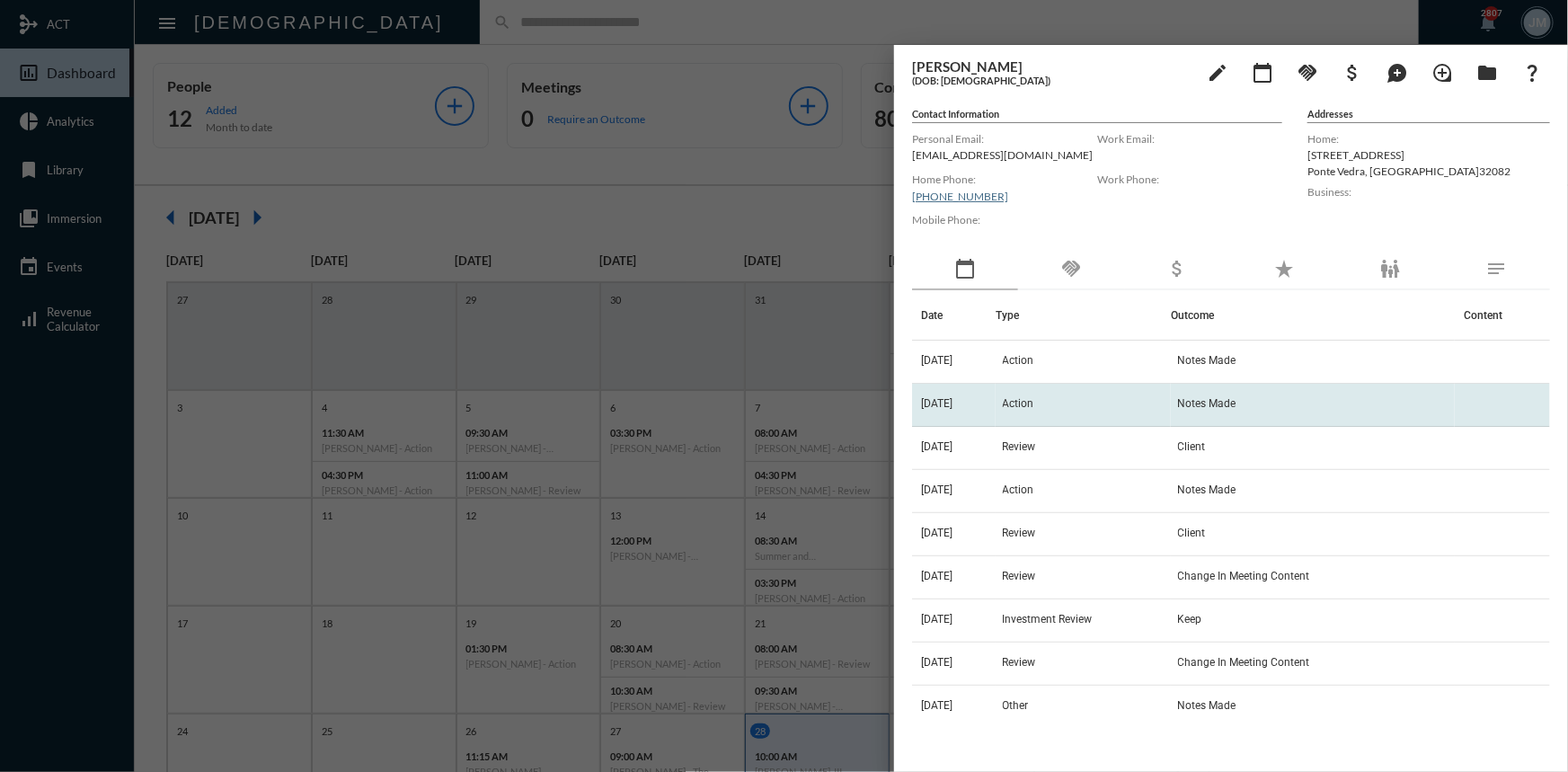
click at [944, 401] on span "11/14/24" at bounding box center [936, 403] width 31 height 13
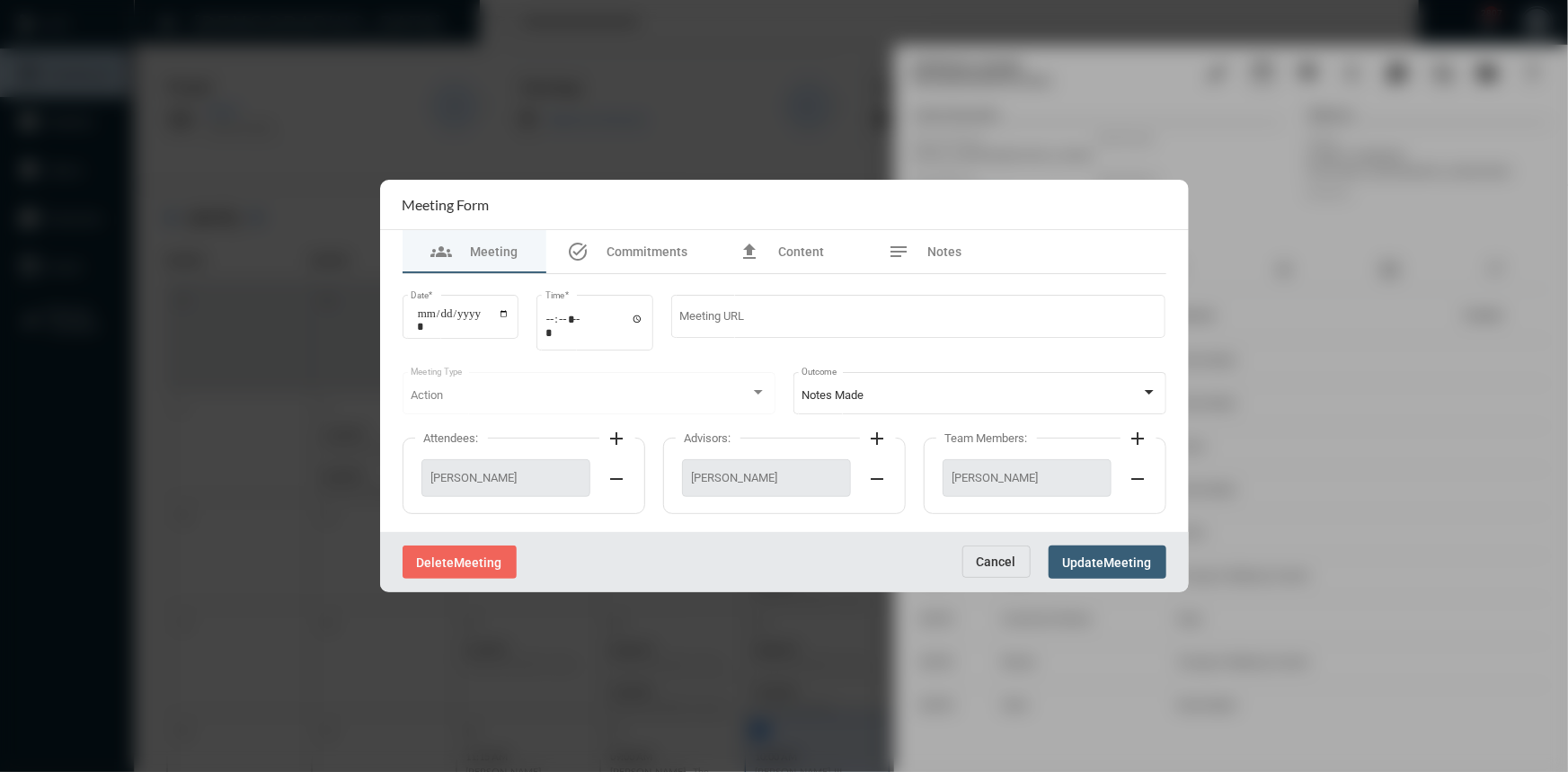
click at [986, 559] on span "Cancel" at bounding box center [996, 561] width 40 height 15
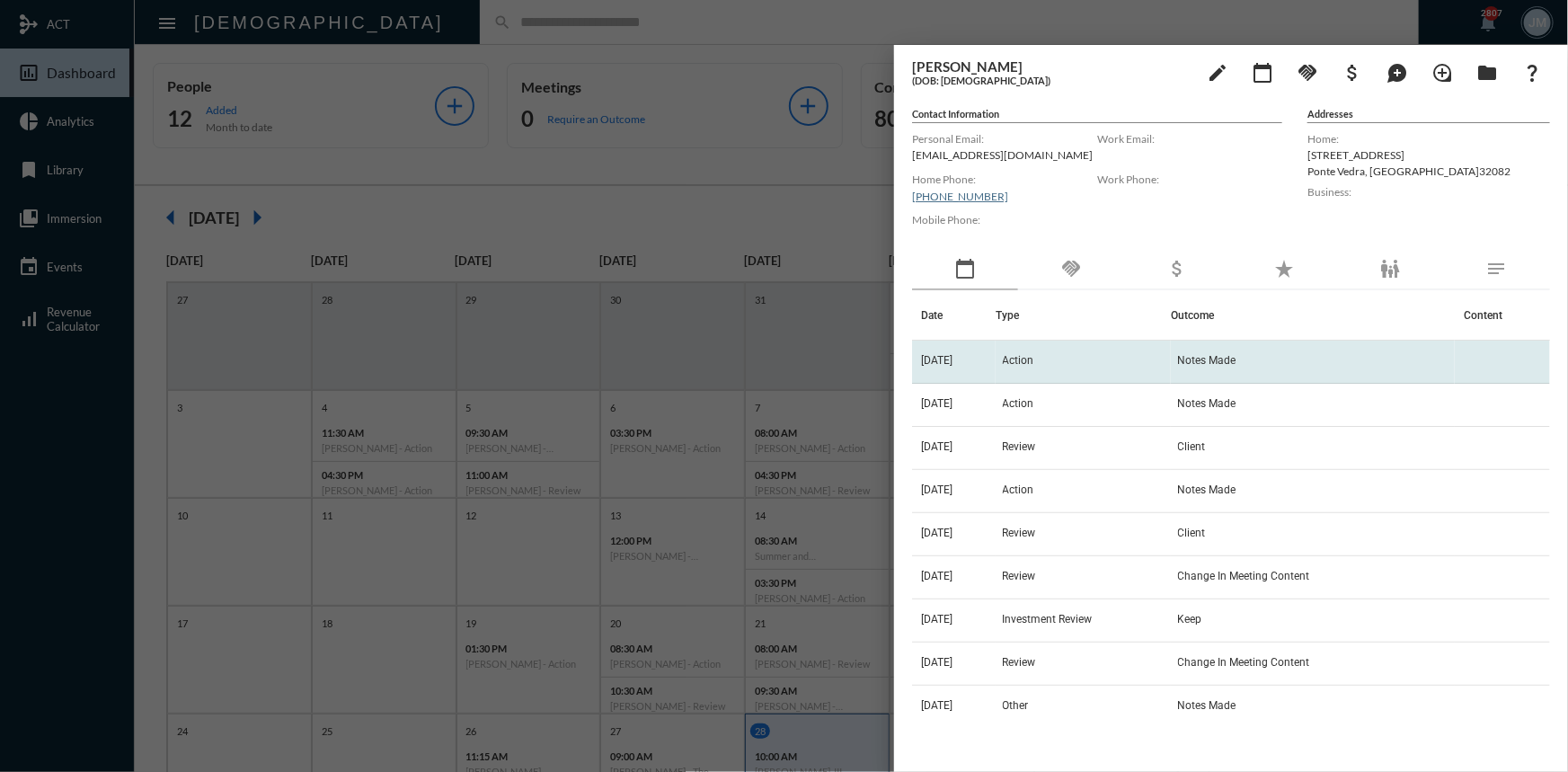
click at [1034, 354] on span "Action" at bounding box center [1018, 360] width 31 height 13
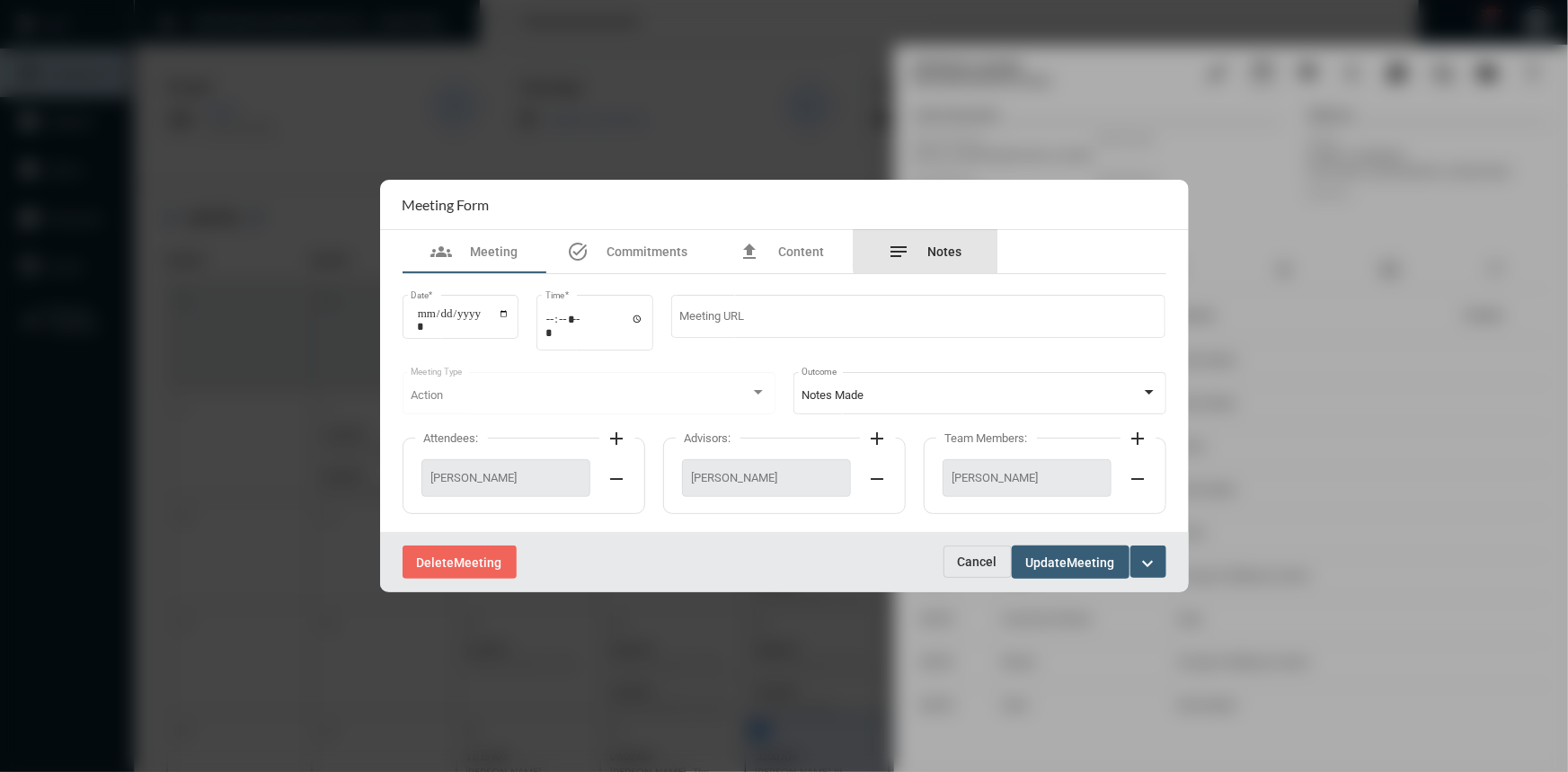
click at [952, 250] on span "Notes" at bounding box center [944, 251] width 34 height 15
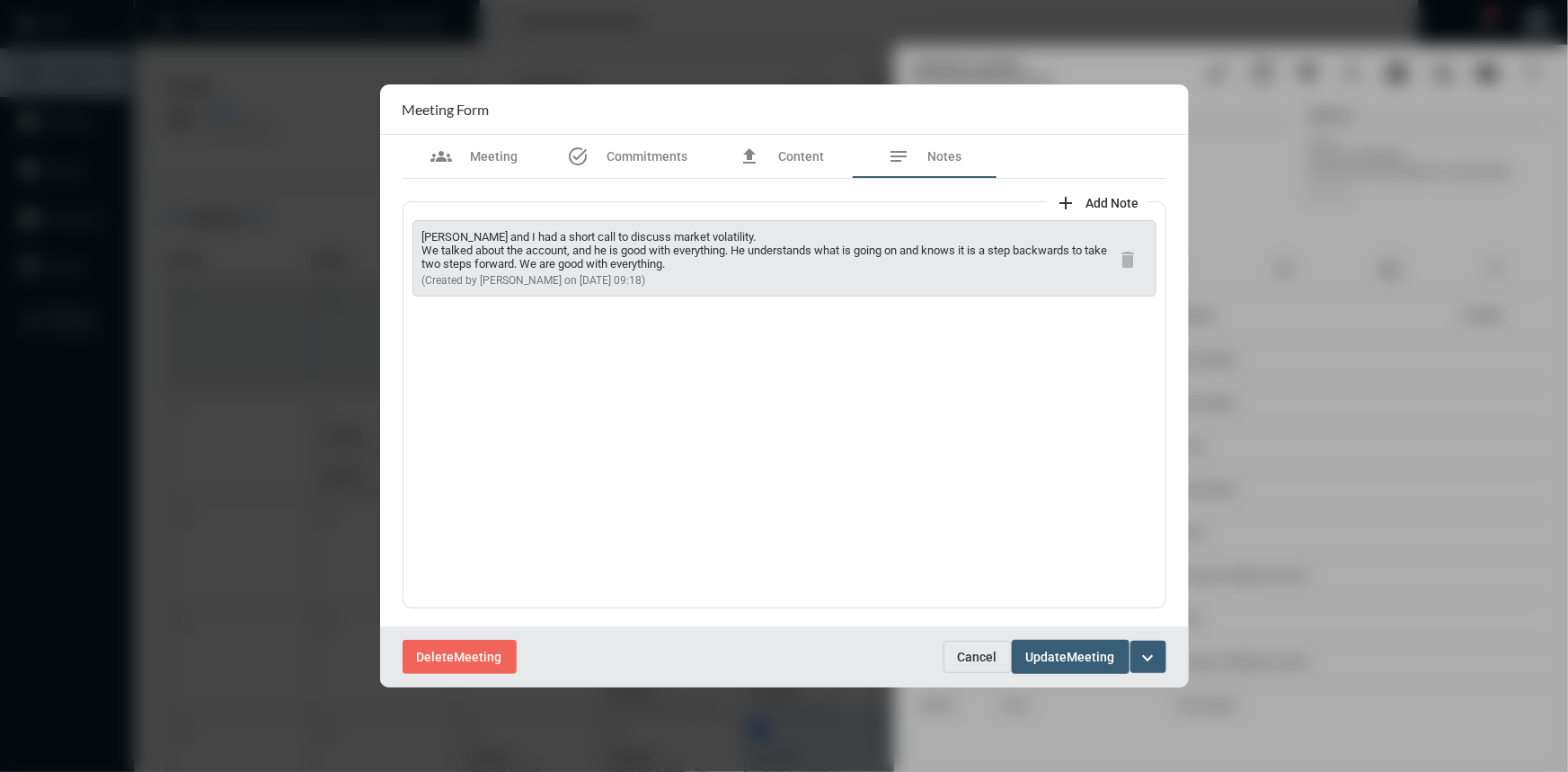
click at [978, 647] on button "Cancel" at bounding box center [977, 656] width 68 height 32
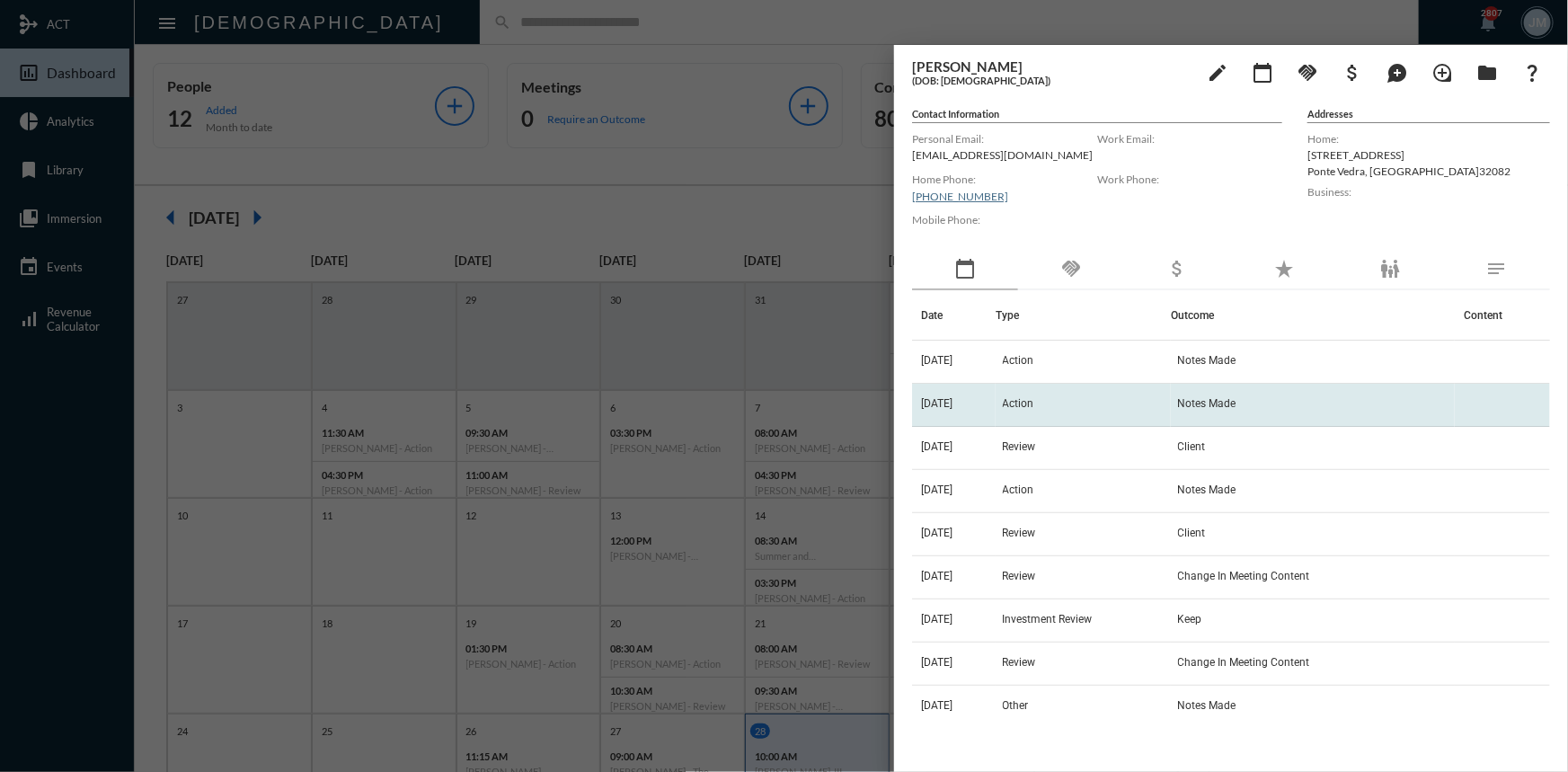
click at [943, 391] on td "11/14/24" at bounding box center [954, 405] width 84 height 43
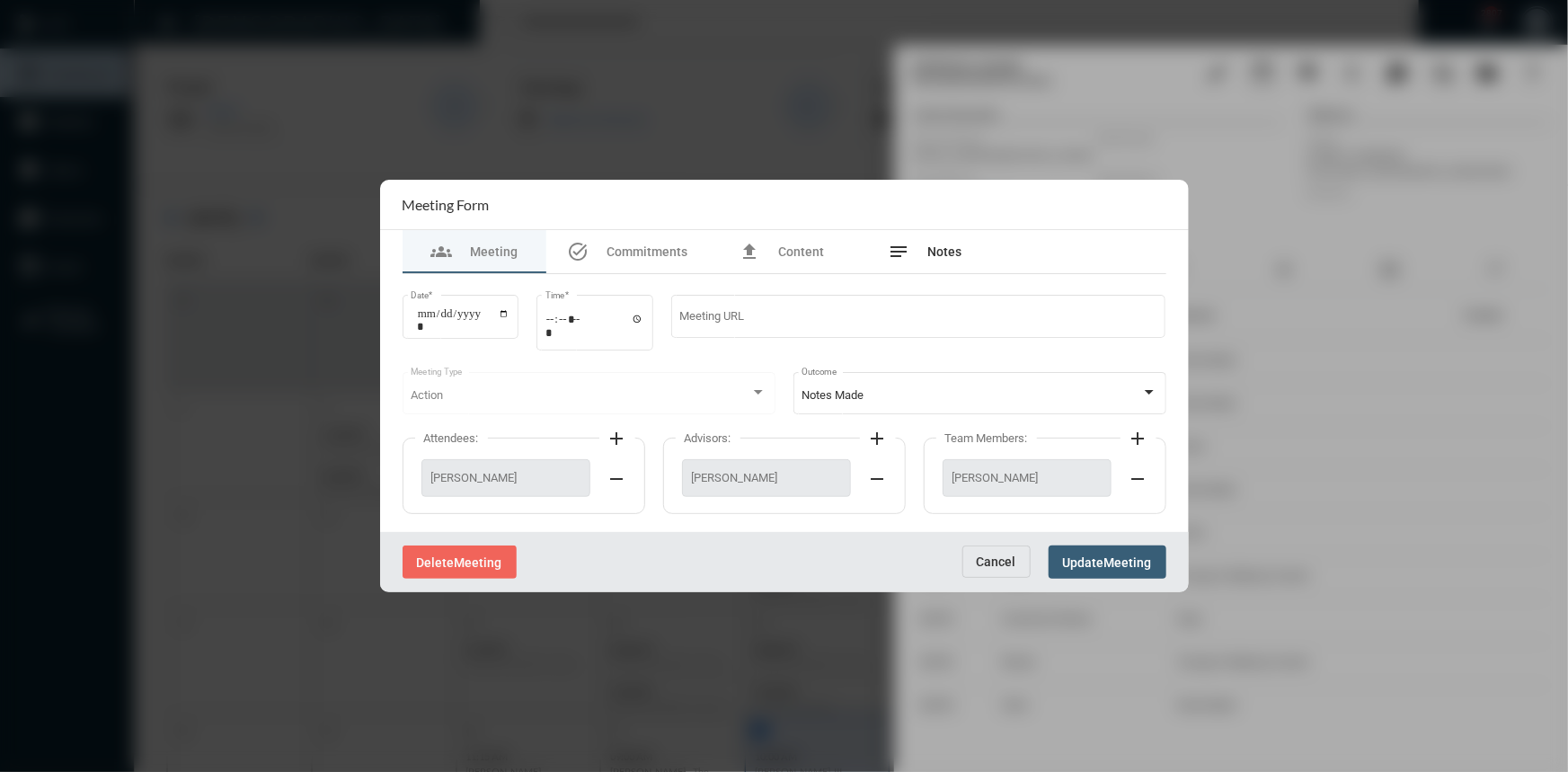
click at [945, 241] on div "notes Notes" at bounding box center [926, 251] width 74 height 21
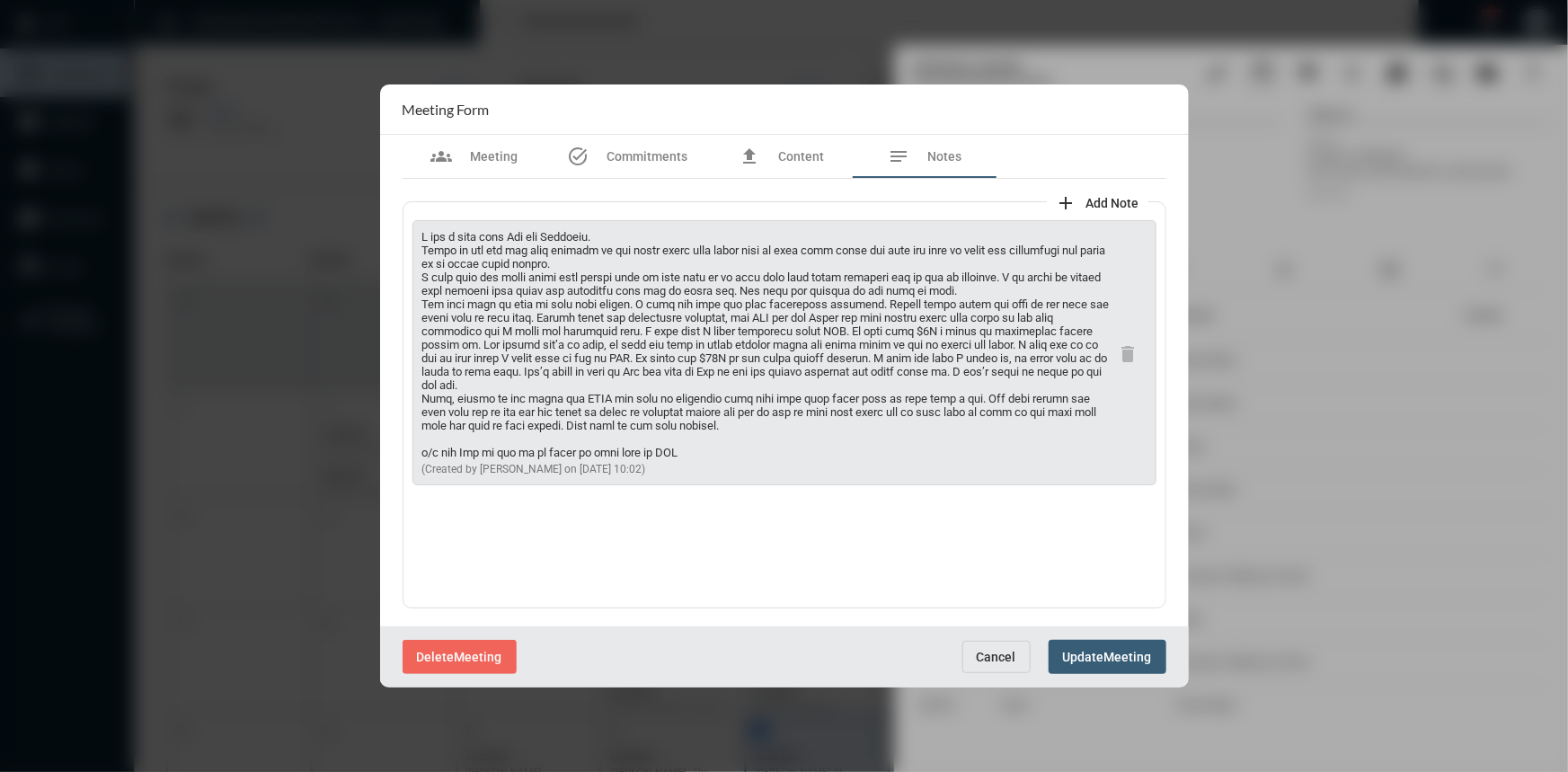
click at [995, 658] on span "Cancel" at bounding box center [996, 656] width 40 height 15
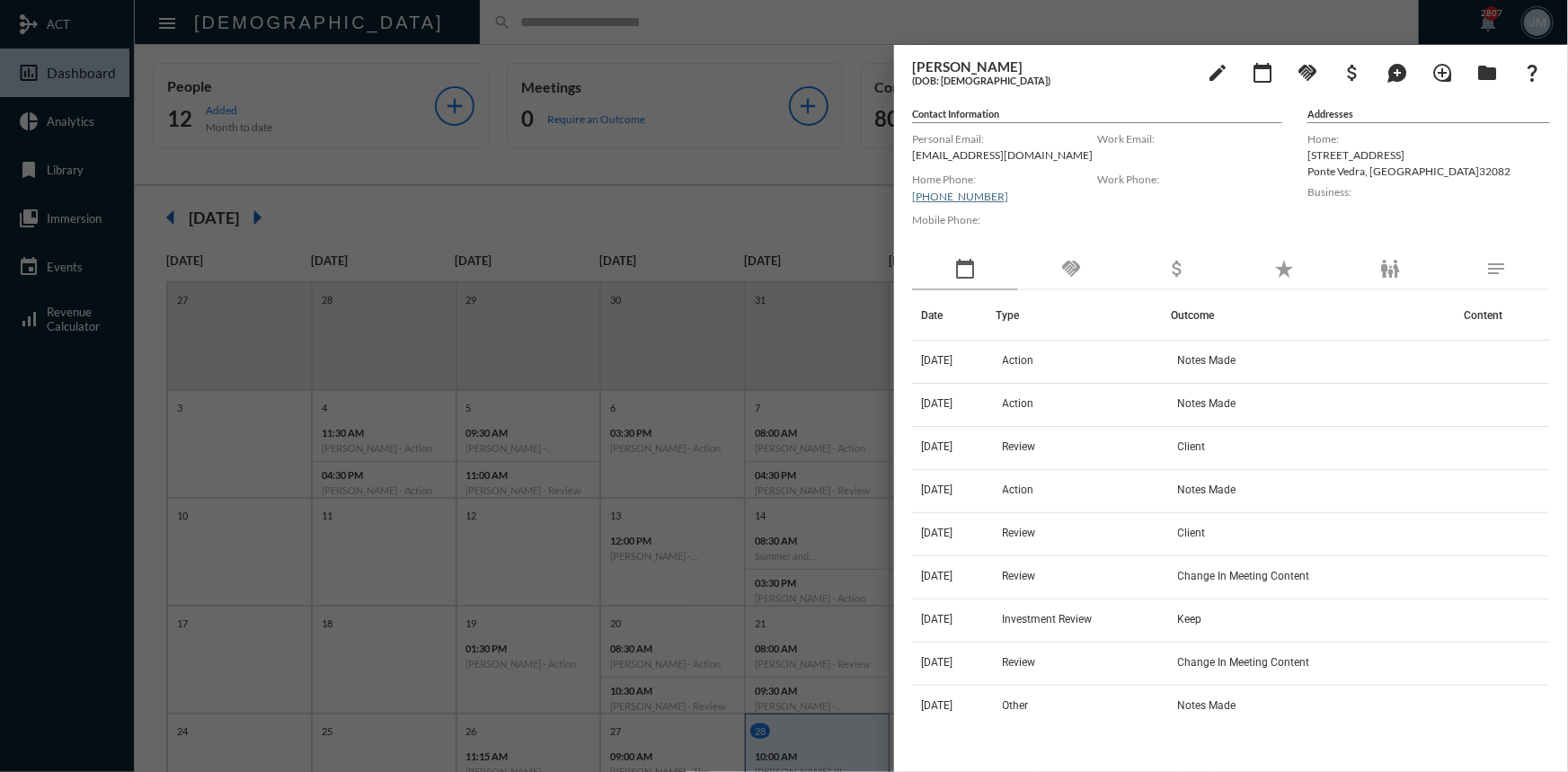
click at [738, 210] on div at bounding box center [784, 386] width 1568 height 772
